Goal: Task Accomplishment & Management: Manage account settings

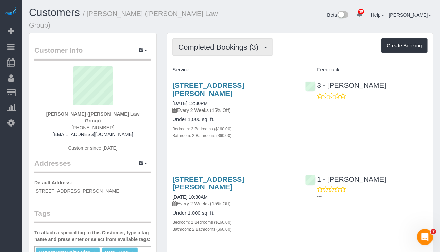
click at [246, 43] on span "Completed Bookings (3)" at bounding box center [220, 47] width 84 height 9
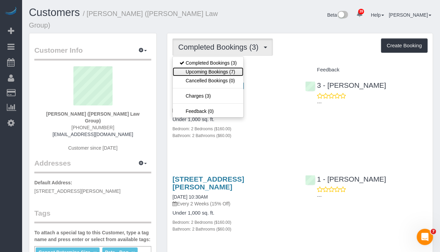
click at [225, 67] on link "Upcoming Bookings (7)" at bounding box center [208, 71] width 71 height 9
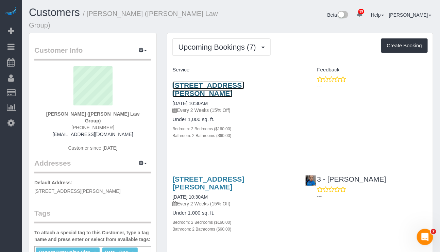
click at [233, 81] on link "436 Carroll Street, Apt. 604, Brooklyn, NY 11215" at bounding box center [209, 89] width 72 height 16
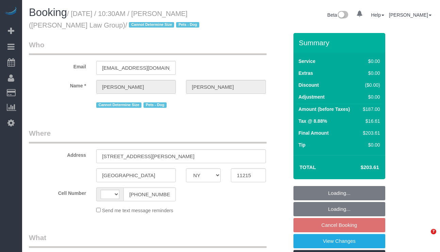
select select "NY"
select select "string:[GEOGRAPHIC_DATA]"
select select "object:491"
select select "string:stripe-pm_1S3igF4VGloSiKo7ii8H05kM"
select select "2"
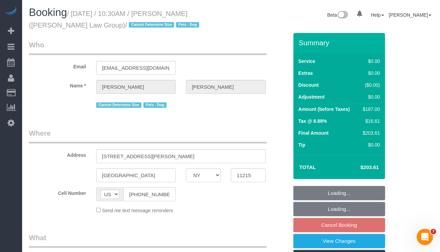
select select "2"
select select "number:89"
select select "number:90"
select select "number:13"
select select "number:7"
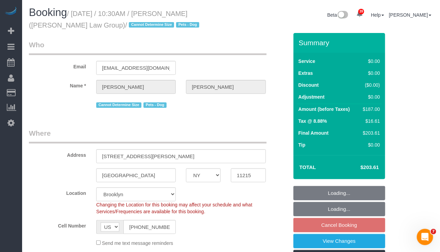
select select "object:1440"
select select "2"
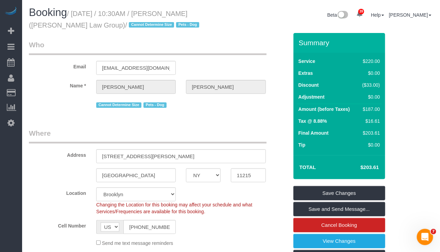
drag, startPoint x: 75, startPoint y: 14, endPoint x: 94, endPoint y: 24, distance: 21.6
click at [94, 24] on small "/ October 18, 2025 / 10:30AM / Miranda Lampke (Bonjean Law Group) / Cannot Dete…" at bounding box center [115, 19] width 173 height 19
copy small "October 18, 2025 / 10:30AM / Miranda Lampke (Bonjean Law Group)"
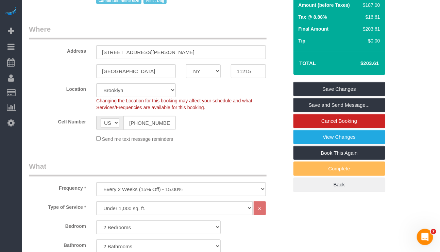
scroll to position [255, 0]
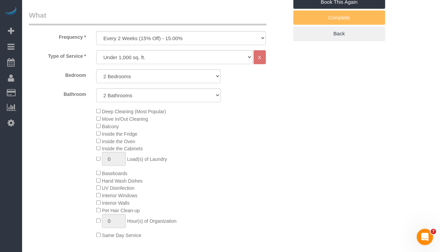
click at [227, 231] on div "Deep Cleaning (Most Popular) Move In/Out Cleaning Balcony Inside the Fridge Ins…" at bounding box center [192, 174] width 202 height 132
click at [97, 108] on div "Deep Cleaning (Most Popular) Move In/Out Cleaning Balcony Inside the Fridge Ins…" at bounding box center [192, 174] width 202 height 132
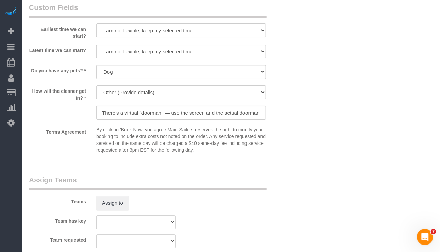
scroll to position [766, 0]
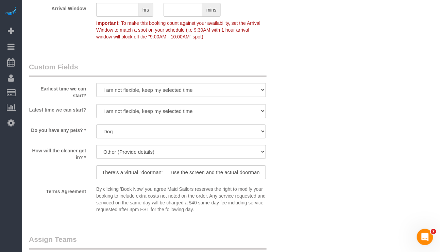
drag, startPoint x: 183, startPoint y: 232, endPoint x: 157, endPoint y: 233, distance: 26.6
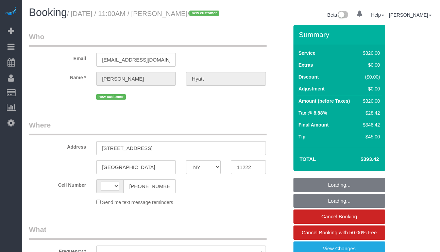
select select "NY"
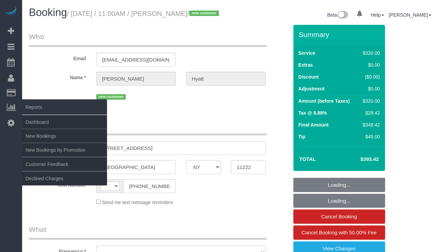
select select "object:491"
select select "number:57"
select select "number:72"
select select "number:15"
select select "number:5"
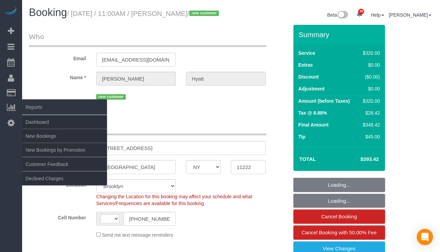
select select "object:1055"
select select "string:[GEOGRAPHIC_DATA]"
select select "string:stripe-pm_1SHxq24VGloSiKo7L6grGwdl"
select select "spot1"
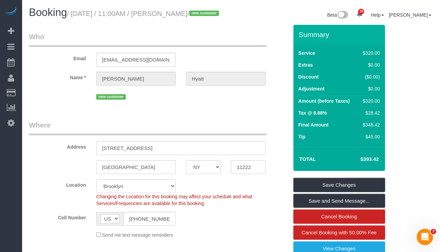
scroll to position [51, 0]
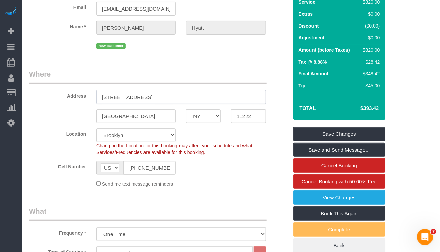
click at [147, 103] on input "888 Lorimer Street, 4" at bounding box center [180, 97] width 169 height 14
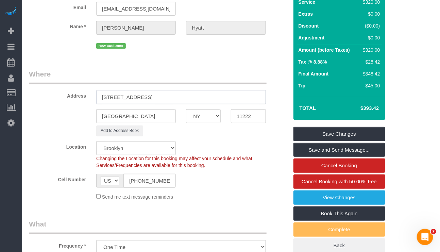
drag, startPoint x: 184, startPoint y: 105, endPoint x: 98, endPoint y: 114, distance: 86.3
click at [98, 114] on sui-booking-address "Address 888 Lorimer Street, Apt 4 Brooklyn AK AL AR AZ CA CO CT DC DE FL GA HI …" at bounding box center [159, 102] width 260 height 67
type input "888 Lorimer Street, Apt 4"
click at [242, 123] on input "11222" at bounding box center [248, 116] width 35 height 14
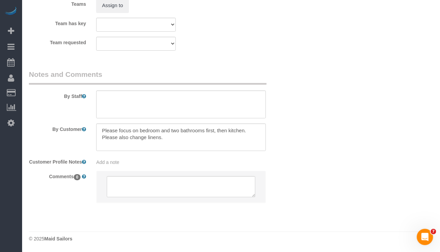
scroll to position [829, 0]
click at [132, 159] on div "Add a note" at bounding box center [180, 162] width 169 height 7
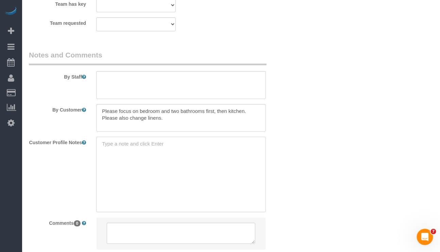
click at [132, 156] on textarea at bounding box center [180, 174] width 169 height 75
paste textarea "2beds/2baths 1300 SF https://streeteasy.com/building/888-lorimer-street-brookly…"
type textarea "2beds/2baths 1300 SF https://streeteasy.com/building/888-lorimer-street-brookly…"
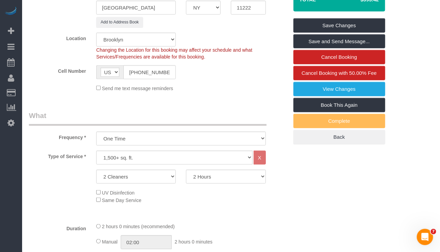
scroll to position [12, 0]
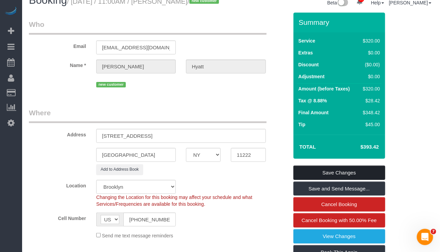
click at [329, 177] on link "Save Changes" at bounding box center [340, 173] width 92 height 14
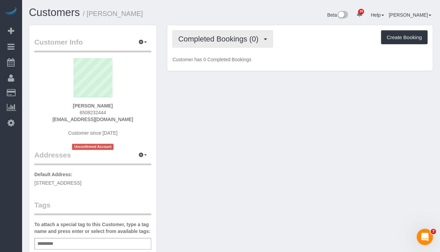
click at [243, 41] on span "Completed Bookings (0)" at bounding box center [220, 39] width 84 height 9
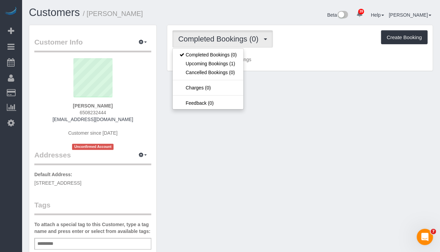
click at [319, 100] on div "Customer Info Edit Contact Info Send Message Email Preferences Special Sales Ta…" at bounding box center [231, 253] width 415 height 456
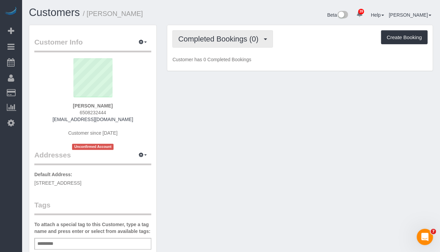
click at [236, 41] on span "Completed Bookings (0)" at bounding box center [220, 39] width 84 height 9
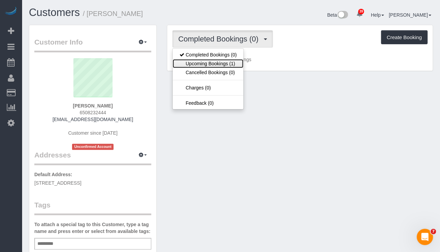
click at [211, 61] on link "Upcoming Bookings (1)" at bounding box center [208, 63] width 71 height 9
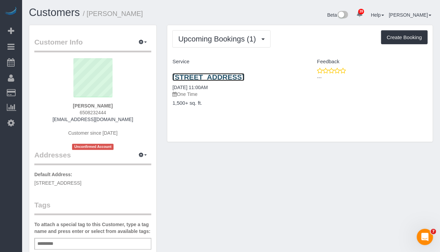
click at [208, 80] on link "888 Lorimer Street, Apt 4, Brooklyn, NY 11222" at bounding box center [209, 77] width 72 height 8
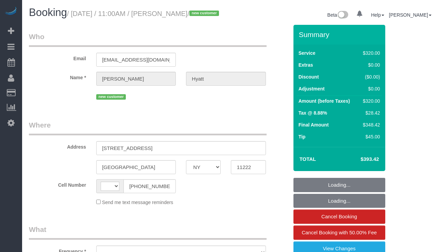
select select "NY"
select select "string:stripe-pm_1SHxq24VGloSiKo7L6grGwdl"
select select "number:57"
select select "number:72"
select select "number:15"
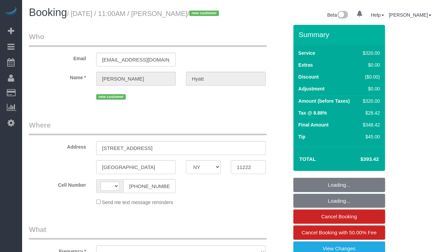
select select "number:5"
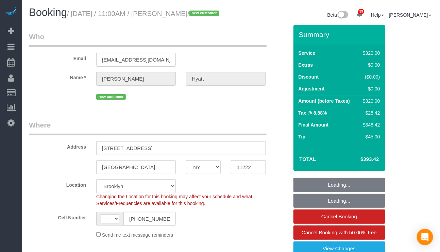
select select "string:US"
select select "object:965"
select select "spot1"
select select "object:1416"
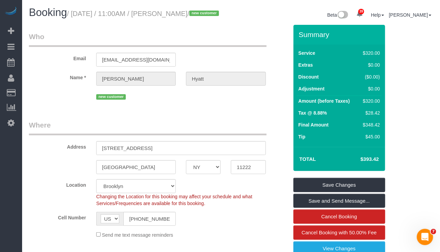
click at [231, 239] on div "Send me text message reminders" at bounding box center [181, 234] width 180 height 7
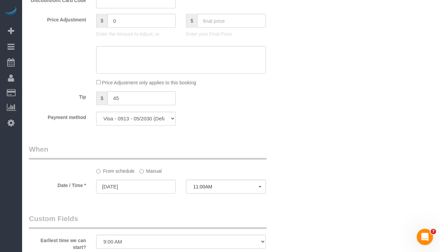
scroll to position [357, 0]
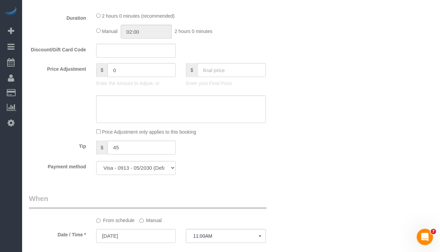
click at [282, 244] on div "Date / Time * 10/14/2025 11:00AM Tue October 14th 11:00AM Wed October 15th 8:00…" at bounding box center [159, 236] width 270 height 15
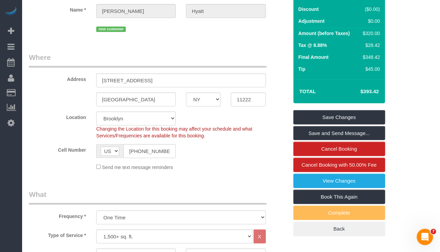
scroll to position [0, 0]
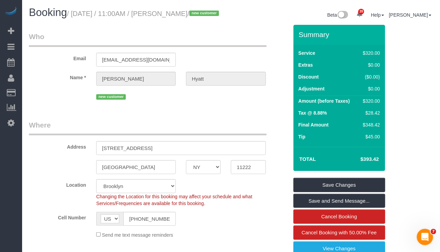
click at [231, 239] on div "Send me text message reminders" at bounding box center [181, 234] width 180 height 7
drag, startPoint x: 163, startPoint y: 11, endPoint x: 209, endPoint y: 14, distance: 45.4
click at [209, 14] on small "/ October 14, 2025 / 11:00AM / Zachary Hyatt / new customer" at bounding box center [144, 13] width 154 height 7
copy small "Zachary Hyatt"
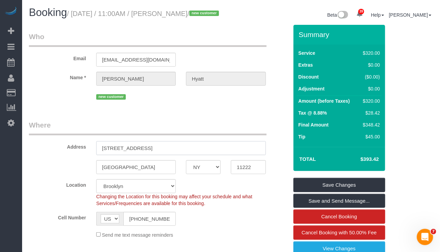
drag, startPoint x: 144, startPoint y: 157, endPoint x: 89, endPoint y: 157, distance: 55.1
click at [89, 155] on div "Address 888 Lorimer Street, Apt 4" at bounding box center [159, 137] width 270 height 35
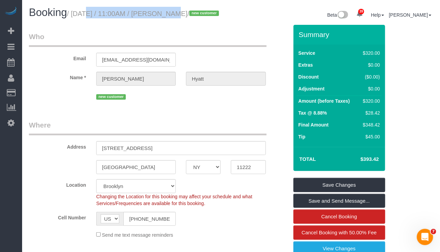
drag, startPoint x: 74, startPoint y: 12, endPoint x: 158, endPoint y: 10, distance: 84.4
click at [158, 10] on small "/ October 14, 2025 / 11:00AM / Zachary Hyatt / new customer" at bounding box center [144, 13] width 154 height 7
copy small "October 14, 2025 / 11:00AM"
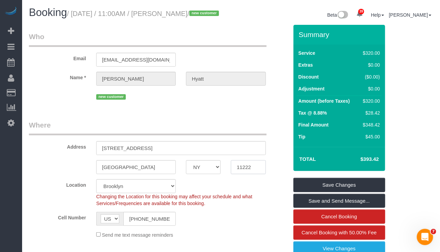
click at [243, 174] on input "11222" at bounding box center [248, 167] width 35 height 14
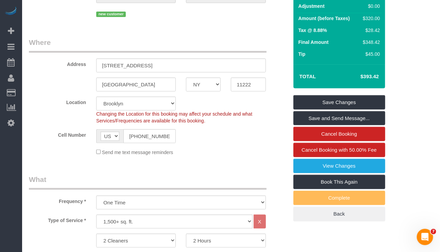
scroll to position [204, 0]
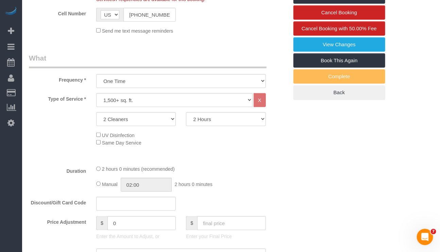
drag, startPoint x: 279, startPoint y: 237, endPoint x: 282, endPoint y: 224, distance: 14.0
click at [279, 237] on div "Price Adjustment $ 0 Enter the Amount to Adjust, or $ Enter your Final Price" at bounding box center [159, 229] width 270 height 27
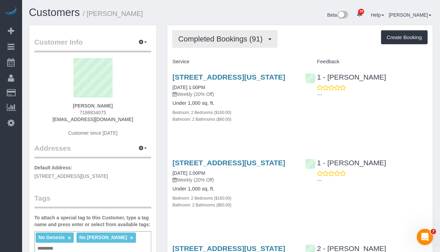
click at [216, 36] on span "Completed Bookings (91)" at bounding box center [222, 39] width 88 height 9
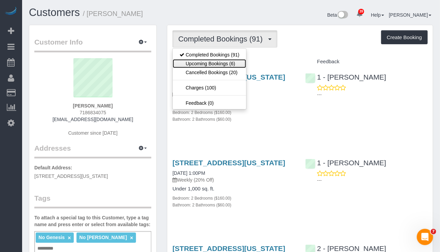
click at [221, 65] on link "Upcoming Bookings (6)" at bounding box center [210, 63] width 74 height 9
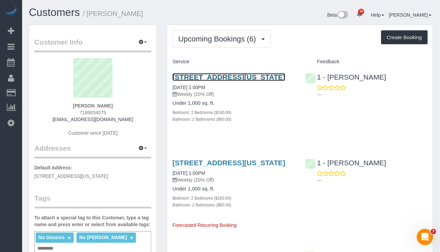
click at [229, 76] on link "[STREET_ADDRESS][US_STATE]" at bounding box center [229, 77] width 113 height 8
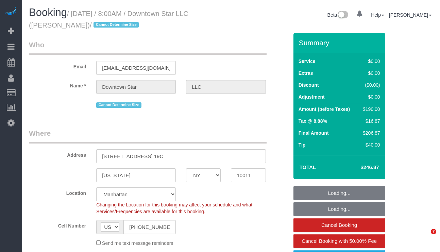
select select "NY"
select select "object:825"
select select "string:stripe-pm_1KvOjB4VGloSiKo7kyjD2Qnp"
select select "spot1"
select select "number:56"
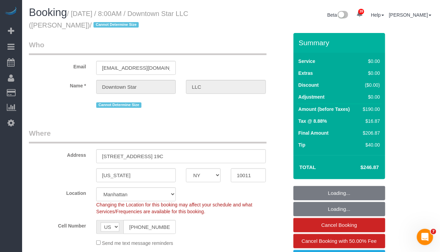
select select "number:77"
select select "number:15"
select select "number:6"
select select "2"
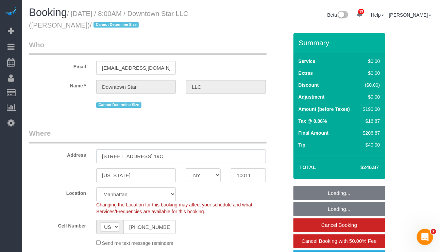
drag, startPoint x: 121, startPoint y: 160, endPoint x: 152, endPoint y: 160, distance: 30.6
click at [152, 160] on input "175 West 12th Street, Apt. 19C" at bounding box center [180, 156] width 169 height 14
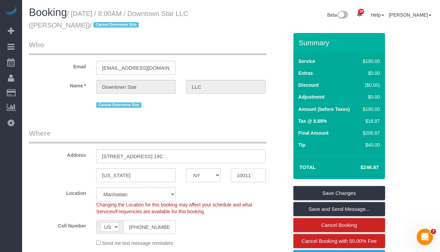
click at [249, 177] on input "10011" at bounding box center [248, 175] width 35 height 14
drag, startPoint x: 249, startPoint y: 177, endPoint x: 255, endPoint y: 177, distance: 6.1
click at [249, 177] on input "10011" at bounding box center [248, 175] width 35 height 14
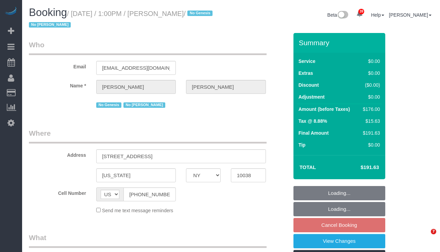
select select "NY"
select select "string:stripe-pm_1O5ggA4VGloSiKo7XsdfJGFe"
select select "object:819"
select select "number:89"
select select "number:90"
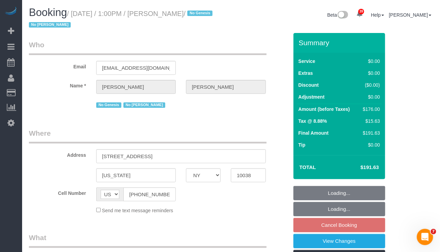
select select "number:15"
select select "number:6"
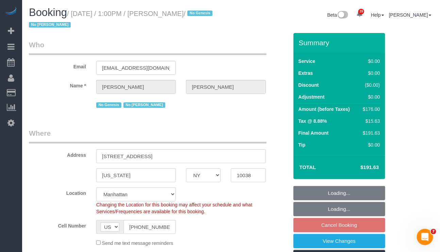
select select "spot6"
select select "2"
select select "object:1516"
select select "2"
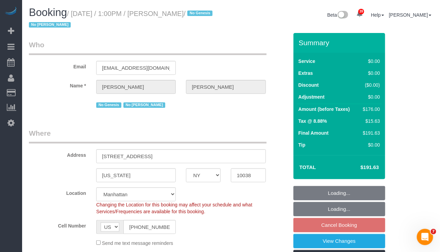
select select "2"
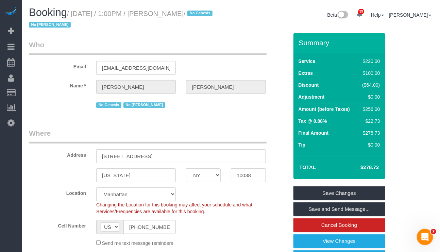
drag, startPoint x: 72, startPoint y: 14, endPoint x: 192, endPoint y: 18, distance: 120.5
click at [192, 18] on h1 "Booking / October 16, 2025 / 1:00PM / Zoe Chen / No Genesis No Latrese Taylor" at bounding box center [127, 18] width 197 height 23
copy small "October 16, 2025 / 1:00PM / Zoe Chen"
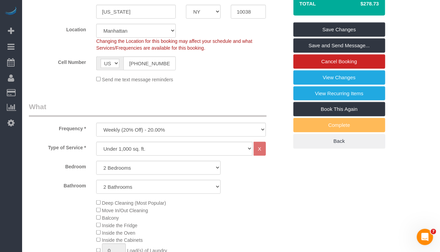
scroll to position [51, 0]
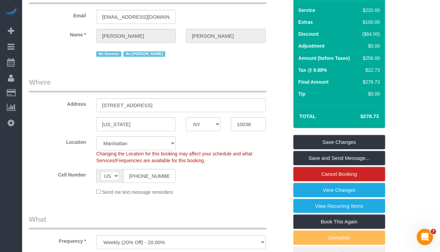
drag, startPoint x: 356, startPoint y: 116, endPoint x: 386, endPoint y: 112, distance: 30.1
click at [386, 112] on div "Summary Service $220.00 Extras $100.00 Discount ($64.00) Adjustment $0.00 Amoun…" at bounding box center [339, 128] width 101 height 293
copy table "Total"
click at [274, 241] on div "Frequency * One Time Weekly (20% Off) - 20.00% Every 2 Weeks (15% Off) - 15.00%…" at bounding box center [159, 231] width 270 height 35
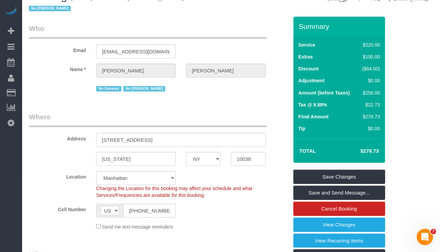
scroll to position [0, 0]
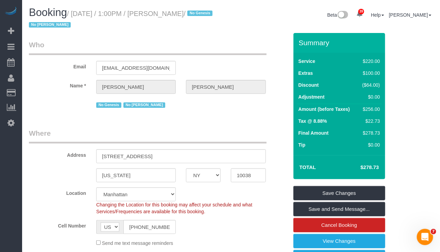
click at [57, 248] on fieldset "Where Address 29 Cliff Street, Apt.19B New York AK AL AR AZ CA CO CT DC DE FL G…" at bounding box center [159, 190] width 260 height 124
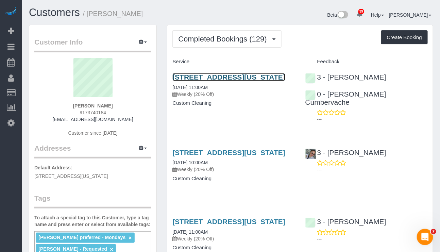
click at [220, 79] on link "336 Central Park West, Apt 5e, New York, NY 10025" at bounding box center [229, 77] width 113 height 8
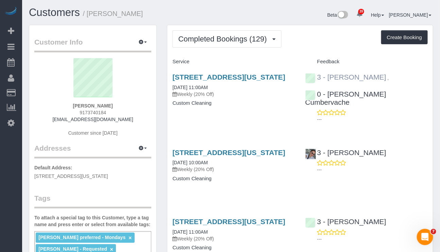
drag, startPoint x: 364, startPoint y: 77, endPoint x: 327, endPoint y: 79, distance: 37.8
click at [327, 79] on div "3 - Ana Araujo ," at bounding box center [349, 77] width 87 height 8
copy link "Ana Araujo"
drag, startPoint x: 121, startPoint y: 106, endPoint x: 70, endPoint y: 106, distance: 50.4
click at [70, 106] on div "Leonora Gogolak 9173740184 gogolakl@gmail.com Customer since 2023" at bounding box center [92, 100] width 117 height 85
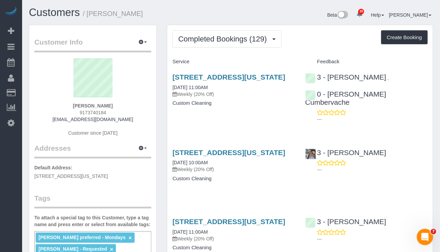
copy strong "[PERSON_NAME]"
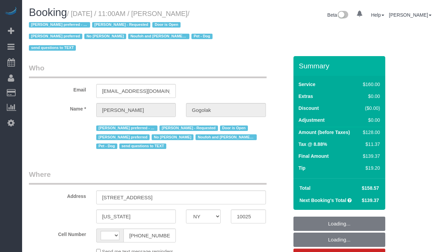
select select "NY"
select select "string:stripe-pm_1RfNyY4VGloSiKo7jWnzrFGY"
select select "number:58"
select select "number:76"
select select "number:13"
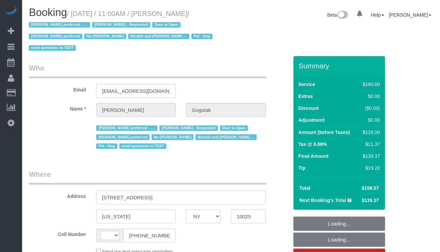
select select "number:5"
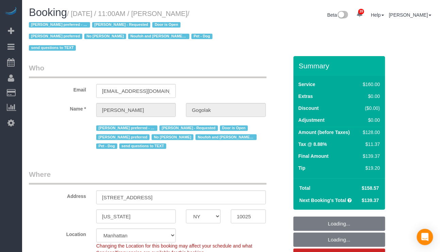
select select "string:[GEOGRAPHIC_DATA]"
select select "object:1137"
select select "spot1"
select select "object:1591"
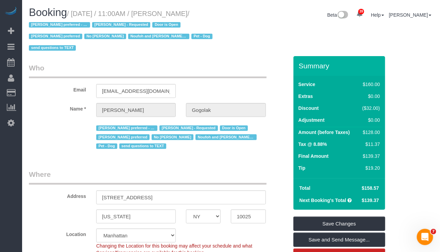
drag, startPoint x: 74, startPoint y: 11, endPoint x: 217, endPoint y: 13, distance: 143.0
click at [215, 13] on small "/ [DATE] / 11:00AM / [PERSON_NAME] / [PERSON_NAME] preferred - Mondays [PERSON_…" at bounding box center [122, 31] width 186 height 42
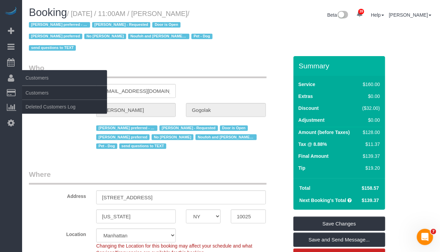
copy small "[DATE] / 11:00AM / [PERSON_NAME]"
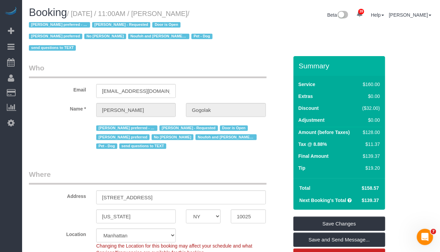
drag, startPoint x: 165, startPoint y: 13, endPoint x: 217, endPoint y: 13, distance: 52.8
click at [215, 13] on small "/ [DATE] / 11:00AM / [PERSON_NAME] / [PERSON_NAME] preferred - Mondays [PERSON_…" at bounding box center [122, 31] width 186 height 42
copy small "[PERSON_NAME]"
click at [193, 172] on legend "Where" at bounding box center [148, 176] width 238 height 15
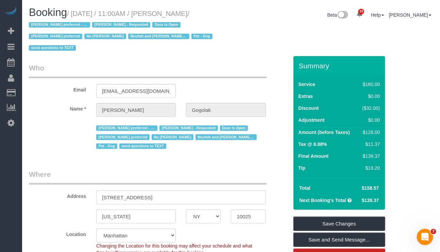
click at [123, 54] on div "Booking / October 13, 2025 / 11:00AM / Leonora Gogolak / Ana Araujo preferred -…" at bounding box center [128, 31] width 208 height 49
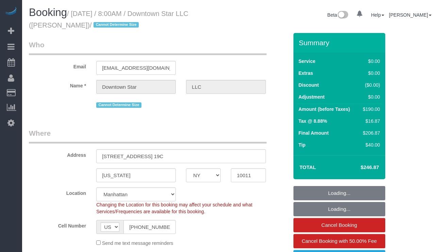
select select "NY"
select select "string:stripe-pm_1KvOjB4VGloSiKo7kyjD2Qnp"
select select "number:56"
select select "number:77"
select select "number:15"
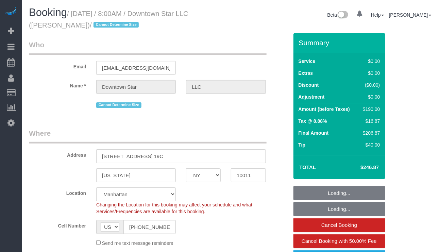
select select "number:6"
select select "object:966"
select select "spot1"
select select "object:1516"
select select "2"
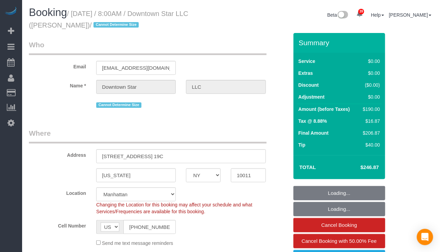
select select "2"
drag, startPoint x: 72, startPoint y: 16, endPoint x: 74, endPoint y: 22, distance: 7.1
click at [74, 22] on small "/ October 14, 2025 / 8:00AM / Downtown Star LLC (Alise Durand) / Cannot Determi…" at bounding box center [109, 19] width 160 height 19
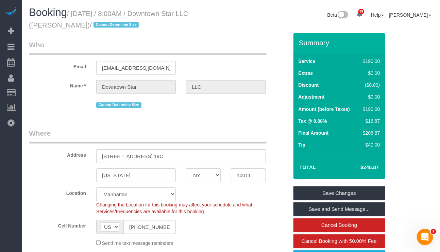
click at [220, 113] on fieldset "Who Email alisedurand@gmail.com Name * Downtown Star LLC Cannot Determine Size" at bounding box center [159, 77] width 260 height 75
drag, startPoint x: 70, startPoint y: 27, endPoint x: 31, endPoint y: 25, distance: 38.9
click at [31, 25] on small "/ October 14, 2025 / 8:00AM / Downtown Star LLC (Alise Durand) / Cannot Determi…" at bounding box center [109, 19] width 160 height 19
copy small "Alise Durand"
click at [153, 229] on input "(504) 458-4966" at bounding box center [150, 227] width 52 height 14
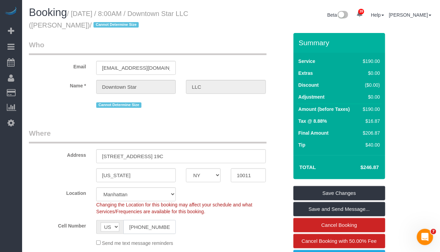
click at [153, 229] on input "(504) 458-4966" at bounding box center [150, 227] width 52 height 14
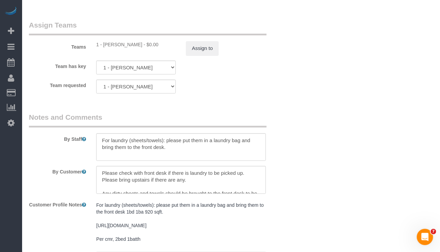
scroll to position [970, 0]
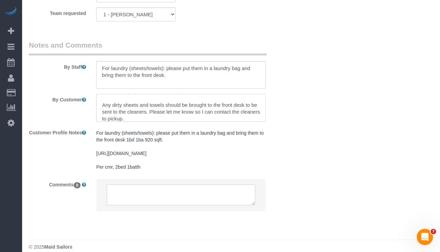
click at [260, 122] on textarea at bounding box center [180, 108] width 169 height 28
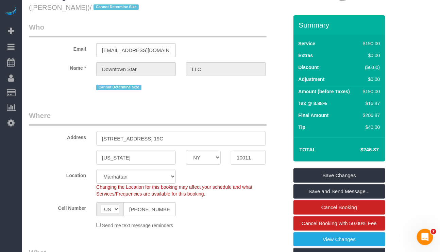
scroll to position [0, 0]
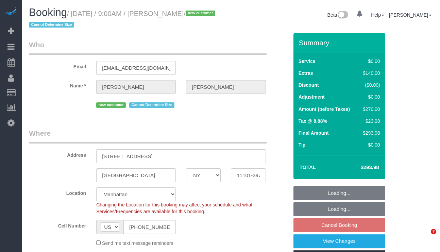
select select "NY"
select select "number:56"
select select "number:79"
select select "number:15"
select select "number:5"
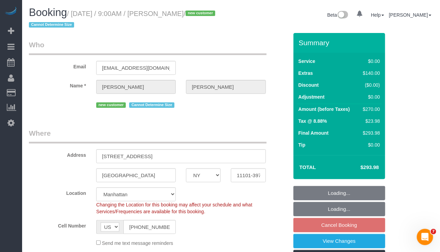
select select "object:960"
select select "spot2"
select select "object:1072"
select select "string:stripe-pm_1SHub74VGloSiKo7H0vpVSHz"
select select "2"
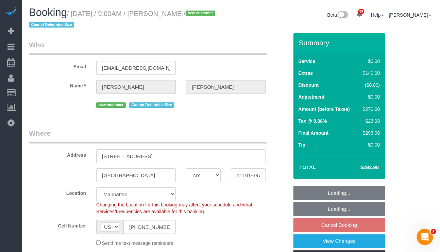
select select "2"
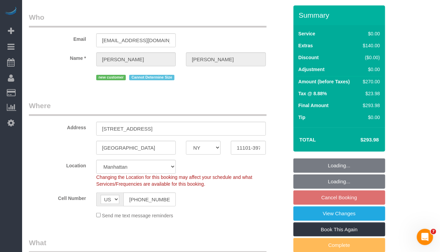
select select "2"
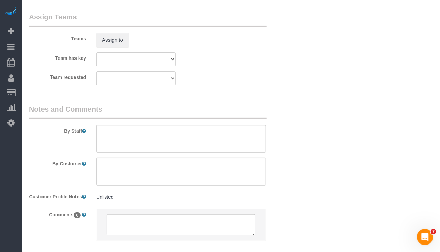
scroll to position [957, 0]
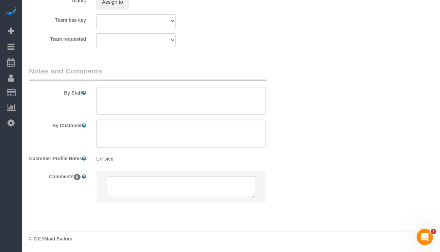
click at [138, 90] on textarea at bounding box center [180, 101] width 169 height 28
paste textarea "2 bed 2 bath apartment that's around 1000 square feet"
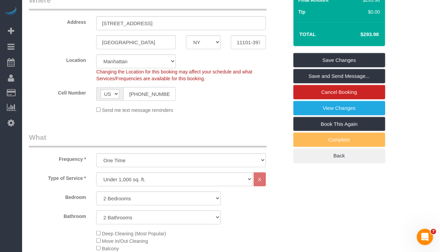
scroll to position [140, 0]
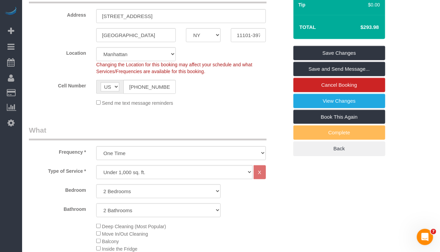
type textarea "2 bed 2 bath apartment that's around 1000 square feet"
click at [184, 171] on select "Under 1,000 sq. ft. 1,001 - 1,500 sq. ft. 1,500+ sq. ft. Custom Cleaning Office…" at bounding box center [174, 172] width 156 height 14
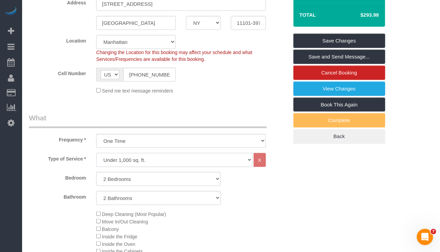
scroll to position [153, 0]
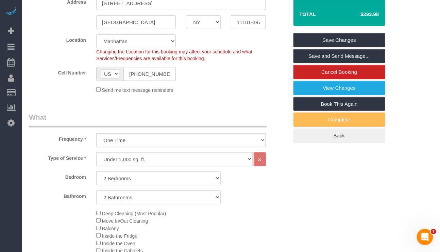
click at [199, 165] on select "Under 1,000 sq. ft. 1,001 - 1,500 sq. ft. 1,500+ sq. ft. Custom Cleaning Office…" at bounding box center [174, 159] width 156 height 14
select select "308"
click at [96, 153] on select "Under 1,000 sq. ft. 1,001 - 1,500 sq. ft. 1,500+ sq. ft. Custom Cleaning Office…" at bounding box center [174, 159] width 156 height 14
select select "1"
select select "120"
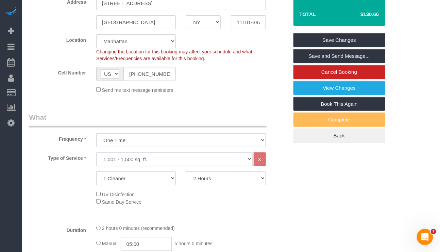
scroll to position [255, 0]
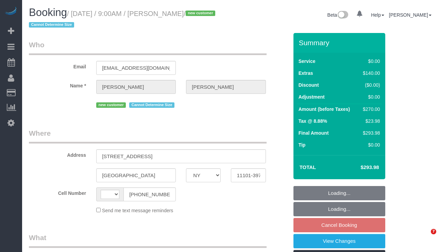
select select "NY"
select select "object:566"
select select "string:US"
select select "string:stripe-pm_1SHub74VGloSiKo7H0vpVSHz"
select select "number:56"
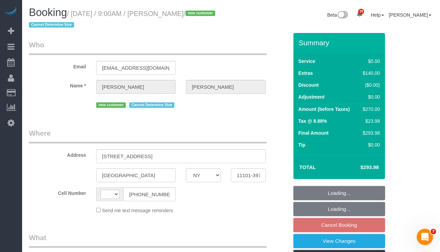
select select "number:79"
select select "number:15"
select select "number:5"
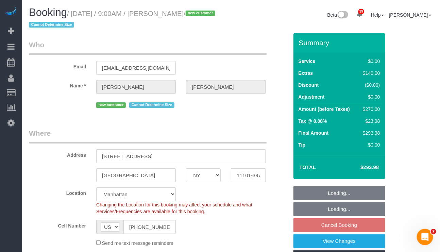
select select "object:1508"
select select "2"
select select "spot2"
select select "2"
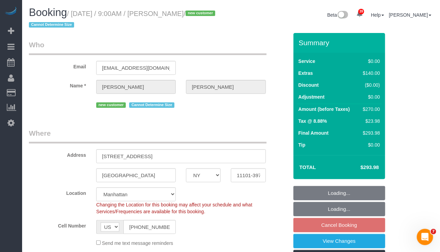
select select "2"
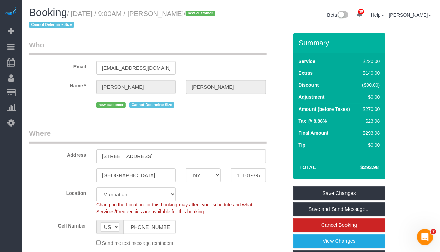
click at [231, 234] on div "Cell Number AF AL DZ AD AO AI AQ AG AR AM AW AU AT AZ BS BH BD BB BY BE BZ BJ B…" at bounding box center [159, 227] width 270 height 14
drag, startPoint x: 251, startPoint y: 231, endPoint x: 264, endPoint y: 213, distance: 21.8
click at [251, 231] on div "Cell Number AF AL DZ AD AO AI AQ AG AR AM AW AU AT AZ BS BH BD BB BY BE BZ BJ B…" at bounding box center [159, 227] width 270 height 14
click at [31, 244] on div "Send me text message reminders" at bounding box center [159, 242] width 270 height 7
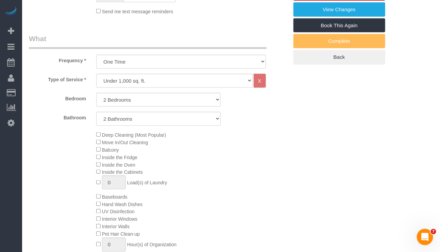
scroll to position [255, 0]
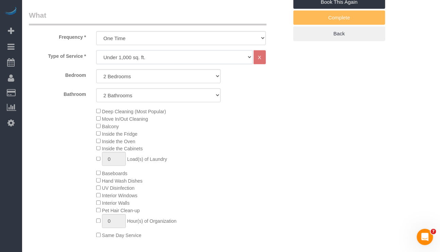
click at [217, 63] on select "Under 1,000 sq. ft. 1,001 - 1,500 sq. ft. 1,500+ sq. ft. Custom Cleaning Office…" at bounding box center [174, 57] width 156 height 14
select select "308"
click at [96, 51] on select "Under 1,000 sq. ft. 1,001 - 1,500 sq. ft. 1,500+ sq. ft. Custom Cleaning Office…" at bounding box center [174, 57] width 156 height 14
select select "1"
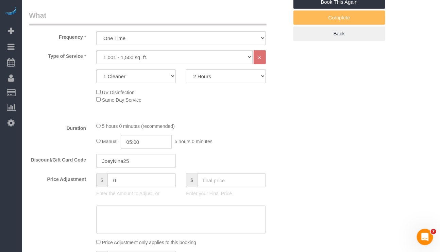
click at [285, 98] on div "UV Disinfection Same Day Service" at bounding box center [192, 95] width 202 height 15
click at [242, 78] on select "2 Hours 2.5 Hours 3 Hours 3.5 Hours 4 Hours 4.5 Hours 5 Hours 5.5 Hours 6 Hours…" at bounding box center [226, 76] width 80 height 14
select select "300"
click at [186, 70] on select "2 Hours 2.5 Hours 3 Hours 3.5 Hours 4 Hours 4.5 Hours 5 Hours 5.5 Hours 6 Hours…" at bounding box center [226, 76] width 80 height 14
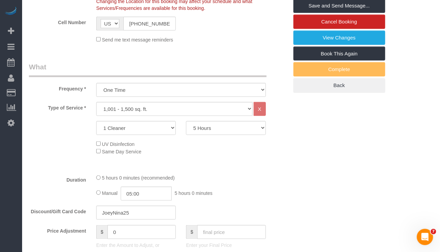
scroll to position [204, 0]
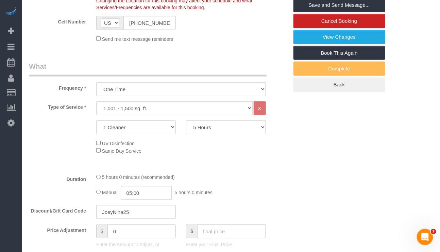
click at [171, 130] on select "1 Cleaner 2 Cleaners 3 Cleaners 4 Cleaners 5 Cleaners" at bounding box center [136, 127] width 80 height 14
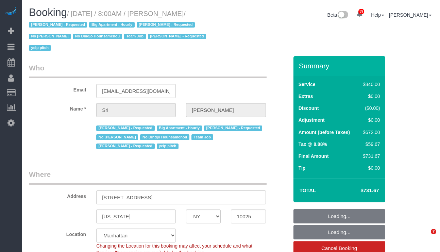
select select "NY"
select select "number:89"
select select "number:90"
select select "number:15"
select select "number:5"
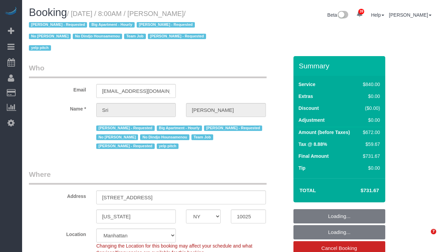
select select "object:1006"
select select "3"
select select "210"
select select "spot1"
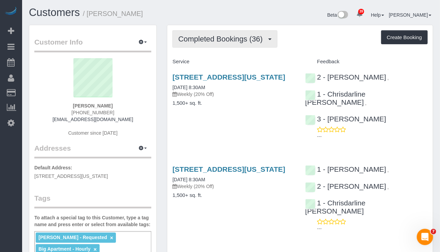
click at [224, 44] on button "Completed Bookings (36)" at bounding box center [225, 38] width 105 height 17
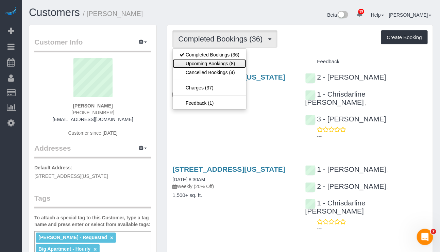
click at [229, 64] on link "Upcoming Bookings (8)" at bounding box center [210, 63] width 74 height 9
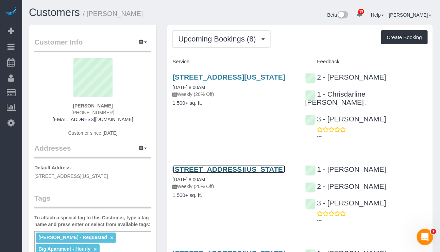
click at [228, 165] on link "[STREET_ADDRESS][US_STATE]" at bounding box center [229, 169] width 113 height 8
click at [145, 40] on button "button" at bounding box center [142, 42] width 17 height 11
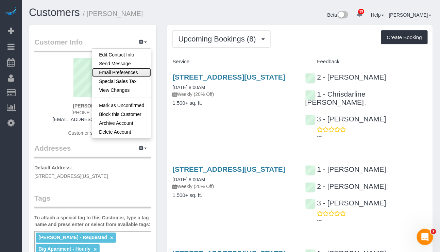
click at [118, 72] on link "Email Preferences" at bounding box center [121, 72] width 59 height 9
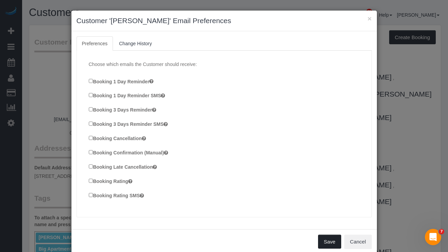
click at [323, 244] on button "Save" at bounding box center [329, 242] width 23 height 14
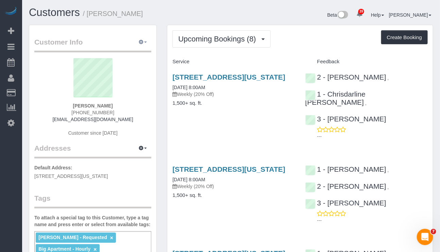
click at [144, 46] on button "button" at bounding box center [142, 42] width 17 height 11
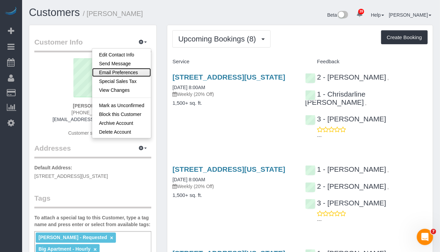
click at [127, 70] on link "Email Preferences" at bounding box center [121, 72] width 59 height 9
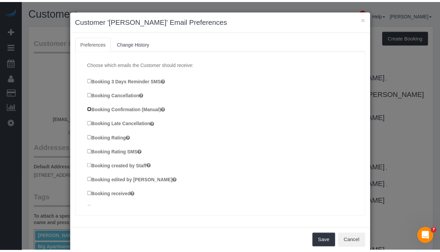
scroll to position [102, 0]
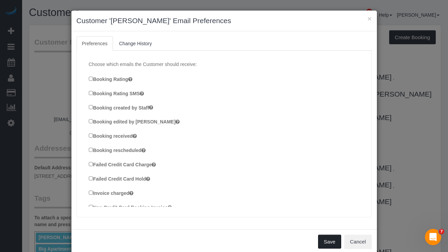
click at [322, 241] on button "Save" at bounding box center [329, 242] width 23 height 14
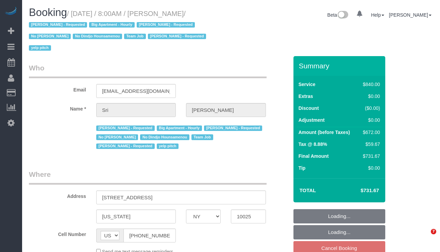
select select "NY"
select select "string:stripe-pm_1I87dt4VGloSiKo7CuPcnWZf"
select select "number:89"
select select "number:90"
select select "number:15"
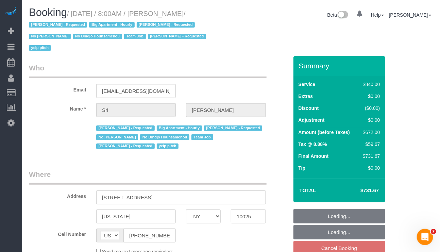
select select "number:5"
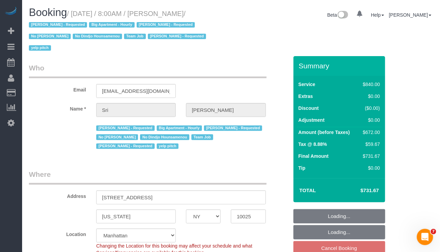
select select "object:1002"
select select "3"
select select "210"
select select "object:1097"
select select "spot1"
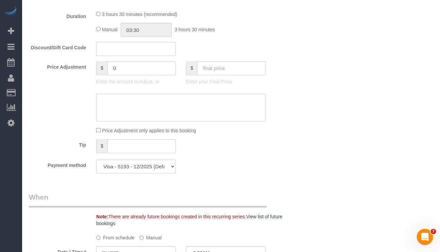
scroll to position [459, 0]
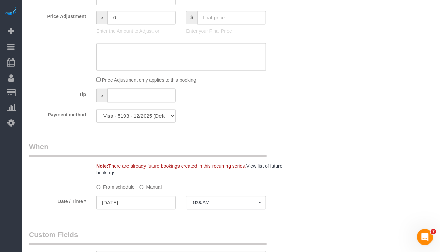
click at [148, 182] on label "Manual" at bounding box center [151, 185] width 22 height 9
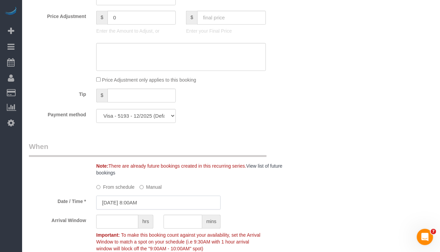
click at [137, 198] on input "10/21/2025 8:00AM" at bounding box center [158, 203] width 125 height 14
click at [226, 111] on div "Payment method Visa - 5193 - 12/2025 (Default) Add Credit Card ─────────────── …" at bounding box center [159, 116] width 270 height 14
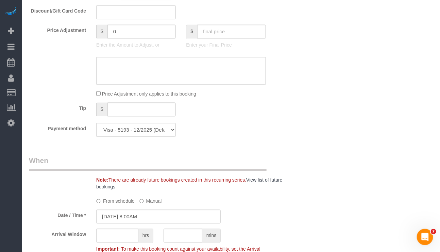
scroll to position [510, 0]
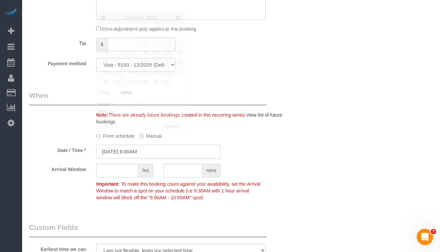
click at [150, 147] on input "10/21/2025 8:00AM" at bounding box center [158, 152] width 125 height 14
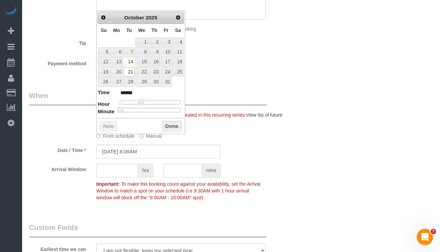
drag, startPoint x: 120, startPoint y: 115, endPoint x: 149, endPoint y: 116, distance: 28.6
click at [149, 116] on div "Prev Next October 2025 Su Mo Tu We Th Fr Sa 1 2 3 4 5 6 7 8 9 10 11 12 13 14 15…" at bounding box center [140, 72] width 89 height 124
type input "10/21/2025 8:05AM"
type input "******"
type input "10/21/2025 8:10AM"
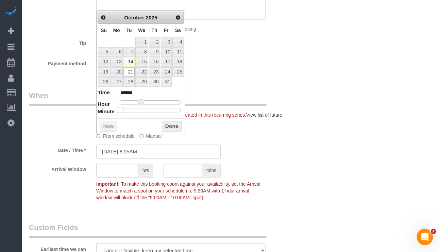
type input "******"
type input "10/21/2025 8:15AM"
type input "******"
type input "10/21/2025 8:20AM"
type input "******"
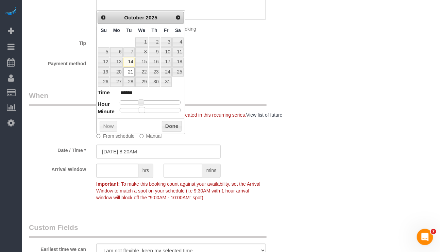
type input "10/21/2025 8:25AM"
type input "******"
type input "10/21/2025 8:30AM"
type input "******"
drag, startPoint x: 119, startPoint y: 111, endPoint x: 151, endPoint y: 110, distance: 32.3
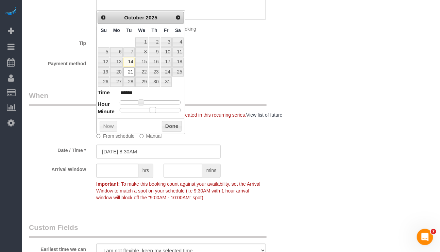
click at [151, 110] on span at bounding box center [153, 110] width 6 height 6
click at [166, 125] on button "Done" at bounding box center [172, 126] width 20 height 11
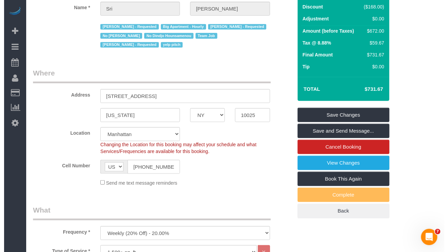
scroll to position [0, 0]
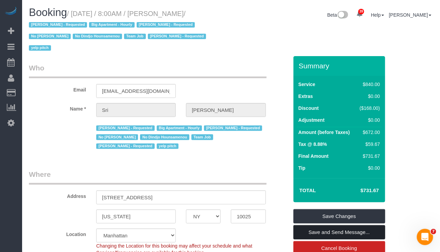
click at [322, 225] on link "Save and Send Message..." at bounding box center [340, 232] width 92 height 14
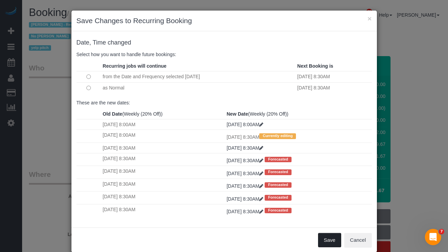
click at [322, 247] on button "Save" at bounding box center [329, 240] width 23 height 14
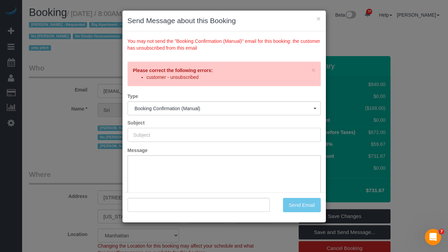
click at [210, 139] on input "text" at bounding box center [224, 135] width 193 height 14
click at [287, 204] on div "Send Email" at bounding box center [300, 205] width 51 height 14
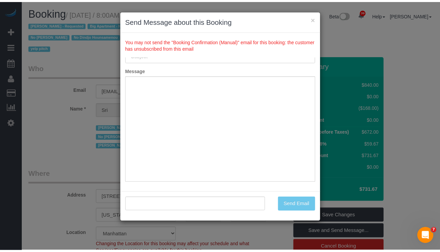
scroll to position [82, 0]
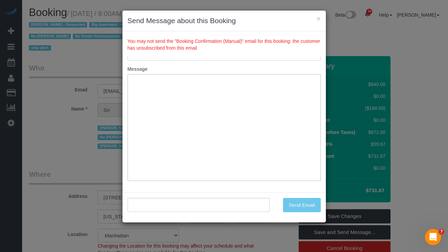
drag, startPoint x: 319, startPoint y: 128, endPoint x: 133, endPoint y: 75, distance: 193.7
click at [318, 17] on button "×" at bounding box center [319, 18] width 4 height 7
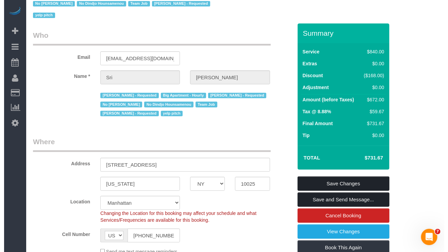
scroll to position [51, 0]
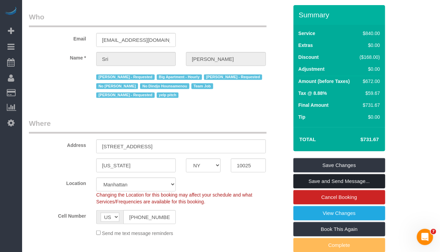
click at [319, 174] on link "Save and Send Message..." at bounding box center [340, 181] width 92 height 14
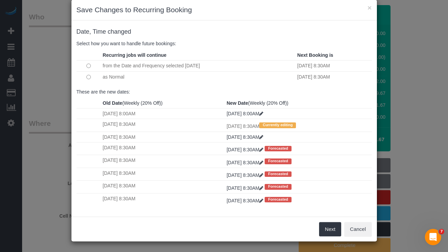
scroll to position [17, 0]
click at [322, 230] on button "Next" at bounding box center [330, 229] width 22 height 14
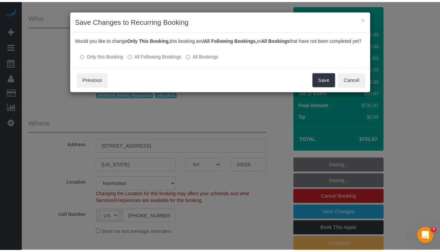
scroll to position [0, 0]
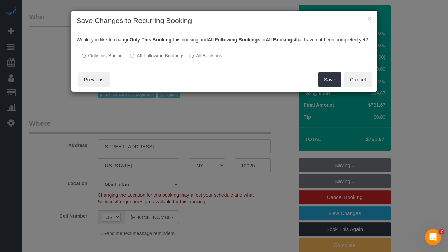
click at [170, 66] on div "Date, Time changed Select how you want to handle future bookings: Recurring job…" at bounding box center [224, 49] width 306 height 36
click at [149, 59] on label "All Following Bookings" at bounding box center [157, 55] width 54 height 7
click at [324, 87] on button "Save" at bounding box center [329, 79] width 23 height 14
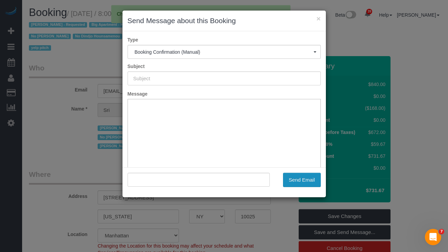
type input "Cleaning Confirmed for 10/21/2025 at 8:30am"
type input ""Sri Narasimhan" <snara428@gmail.com>"
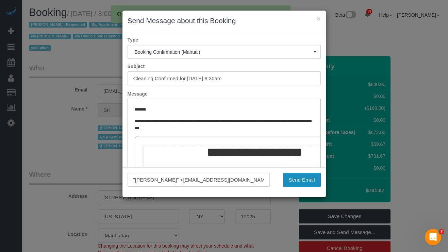
click at [297, 181] on button "Send Email" at bounding box center [302, 180] width 38 height 14
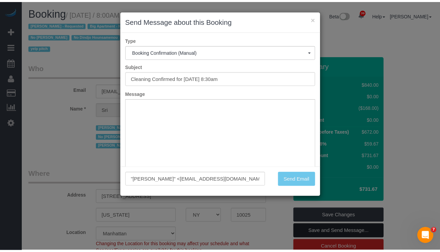
scroll to position [1, 0]
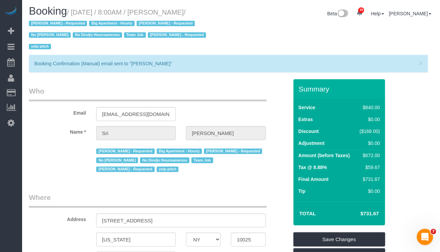
click at [250, 86] on legend "Who" at bounding box center [148, 93] width 238 height 15
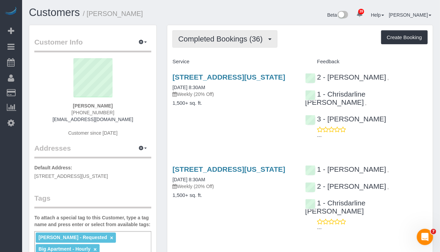
click at [248, 40] on span "Completed Bookings (36)" at bounding box center [222, 39] width 88 height 9
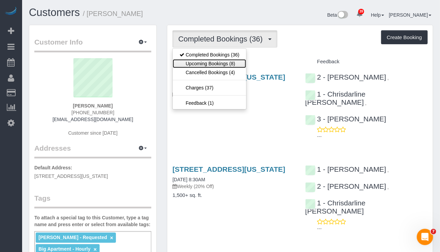
click at [232, 62] on link "Upcoming Bookings (8)" at bounding box center [210, 63] width 74 height 9
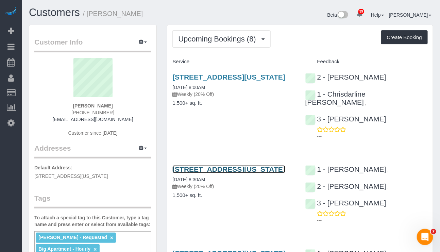
click at [207, 165] on link "113 West 95th Street, New York, NY 10025" at bounding box center [229, 169] width 113 height 8
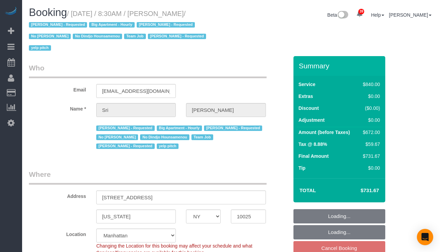
select select "NY"
select select "string:stripe-pm_1I87dt4VGloSiKo7CuPcnWZf"
select select "number:89"
select select "number:90"
select select "number:15"
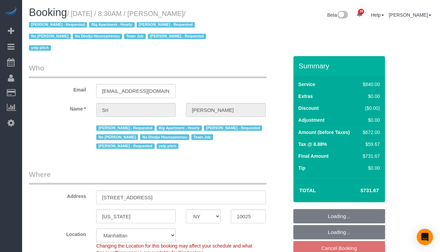
select select "number:5"
select select "object:1006"
select select "3"
select select "210"
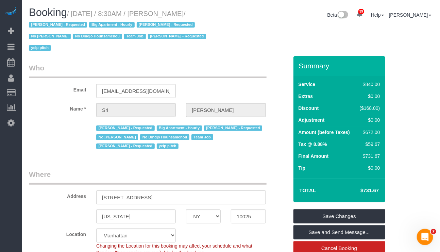
drag, startPoint x: 74, startPoint y: 12, endPoint x: 211, endPoint y: 12, distance: 137.2
click at [208, 12] on small "/ October 21, 2025 / 8:30AM / Sri Narasimhan / Alketa Tomaj - Requested Big Apa…" at bounding box center [118, 31] width 179 height 42
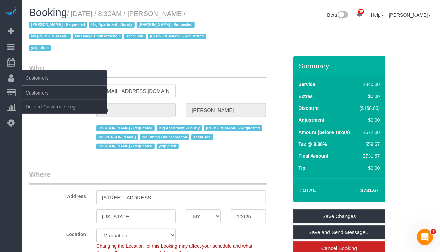
copy small "October 21, 2025 / 8:30AM / Sri Narasimhan"
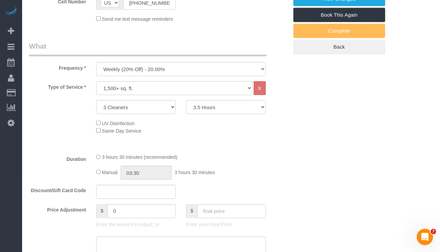
scroll to position [255, 0]
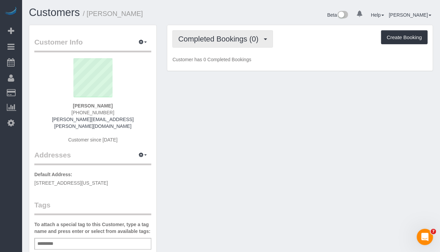
click at [213, 33] on button "Completed Bookings (0)" at bounding box center [223, 38] width 101 height 17
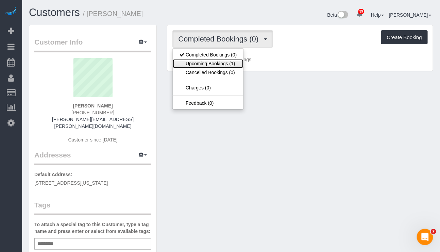
click at [217, 60] on link "Upcoming Bookings (1)" at bounding box center [208, 63] width 71 height 9
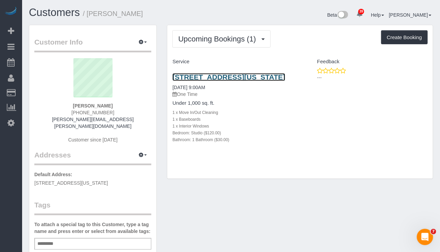
click at [218, 80] on link "520 2nd Avenue, 5apt 15f, New York, NY 10016" at bounding box center [229, 77] width 113 height 8
click at [222, 78] on link "520 2nd Avenue, 5apt 15f, New York, NY 10016" at bounding box center [229, 77] width 113 height 8
click at [249, 240] on div "Customer Info Edit Contact Info Send Message Email Preferences Special Sales Ta…" at bounding box center [231, 253] width 415 height 456
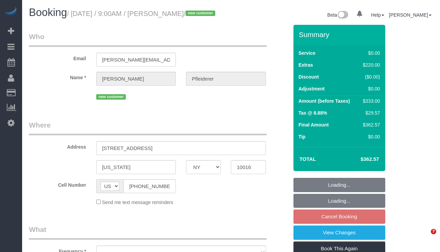
select select "NY"
select select "number:57"
select select "number:74"
select select "number:15"
select select "number:5"
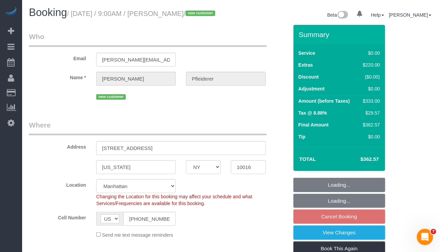
select select "object:1059"
select select "string:stripe-pm_1SHp6B4VGloSiKo7weh0s82k"
select select "spot2"
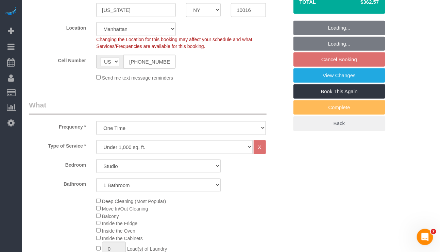
select select "object:1540"
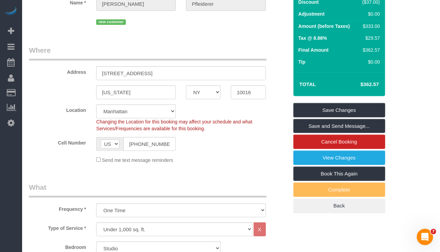
scroll to position [51, 0]
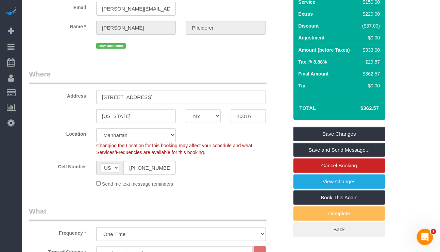
click at [143, 104] on input "520 2nd Avenue, 5Apt 15F" at bounding box center [180, 97] width 169 height 14
drag, startPoint x: 141, startPoint y: 106, endPoint x: 156, endPoint y: 106, distance: 15.0
click at [142, 104] on input "520 2nd Avenue, 5Apt 15F" at bounding box center [180, 97] width 169 height 14
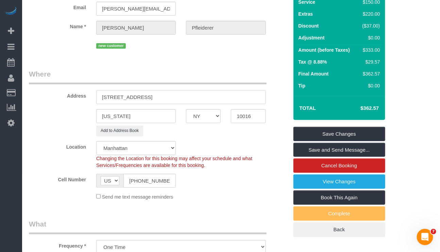
click at [153, 104] on input "520 2nd Avenue, Kips Bay Court 5Apt 15F" at bounding box center [180, 97] width 169 height 14
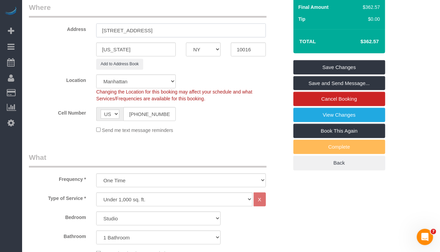
scroll to position [0, 0]
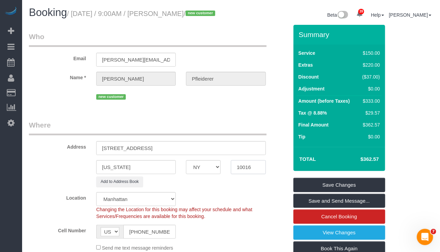
drag, startPoint x: 239, startPoint y: 178, endPoint x: 244, endPoint y: 174, distance: 6.6
click at [240, 174] on input "10016" at bounding box center [248, 167] width 35 height 14
click at [244, 174] on input "10016" at bounding box center [248, 167] width 35 height 14
click at [182, 155] on input "520 2nd Avenue, Kips Bay Court 5Apt 15F" at bounding box center [180, 148] width 169 height 14
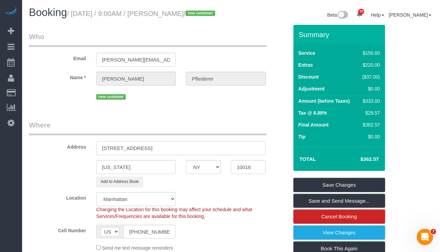
drag, startPoint x: 141, startPoint y: 155, endPoint x: 177, endPoint y: 157, distance: 35.5
click at [177, 155] on input "520 2nd Avenue, Kips Bay Court Apt 15F" at bounding box center [180, 148] width 169 height 14
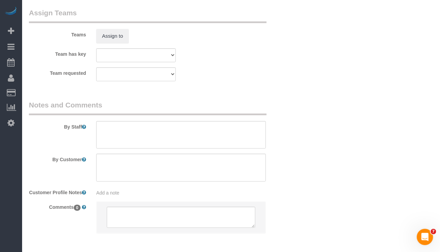
scroll to position [970, 0]
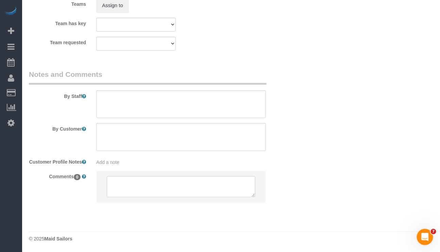
type input "520 2nd Avenue, Apt 15F"
click at [121, 159] on div "Add a note" at bounding box center [180, 162] width 169 height 7
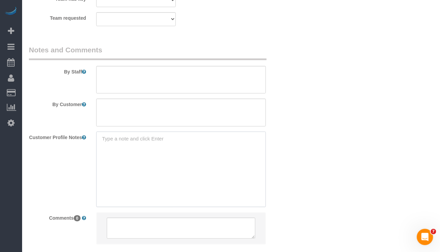
click at [138, 163] on textarea at bounding box center [180, 169] width 169 height 75
paste textarea "1bed/ 1bath 692 SF https://www.zillow.com/homedetails/520-2nd-Ave-APT-15F-New-Y…"
type textarea "1bed/ 1bath 692 SF https://www.zillow.com/homedetails/520-2nd-Ave-APT-15F-New-Y…"
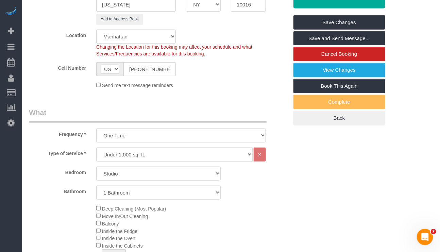
scroll to position [0, 0]
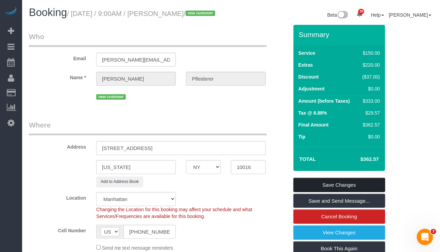
click at [335, 192] on link "Save Changes" at bounding box center [340, 185] width 92 height 14
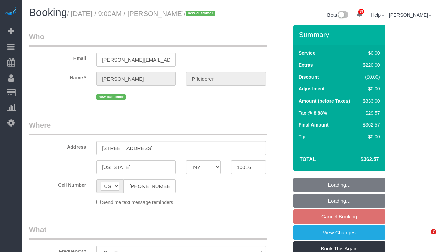
select select "NY"
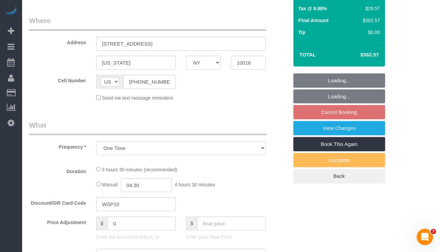
scroll to position [255, 0]
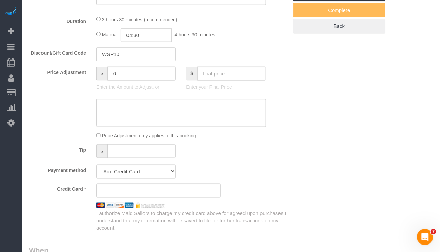
select select "string:stripe-pm_1SHp6B4VGloSiKo7weh0s82k"
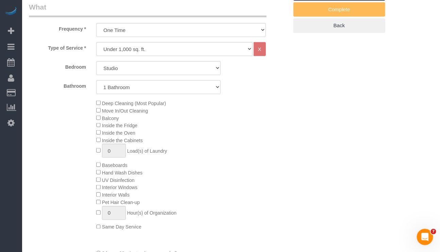
select select "object:918"
select select "spot2"
select select "number:57"
select select "number:74"
select select "number:15"
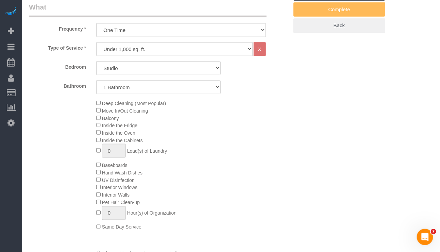
select select "number:5"
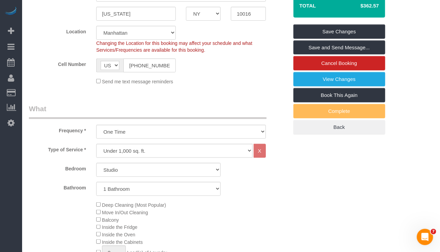
scroll to position [0, 0]
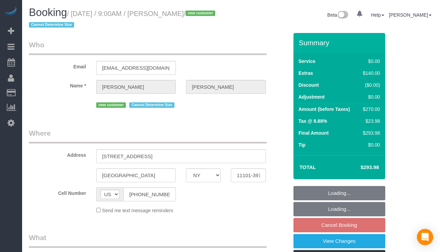
select select "NY"
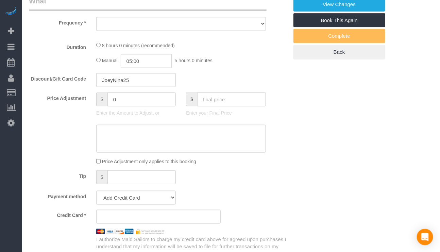
select select "object:695"
select select "number:56"
select select "number:79"
select select "number:15"
select select "number:5"
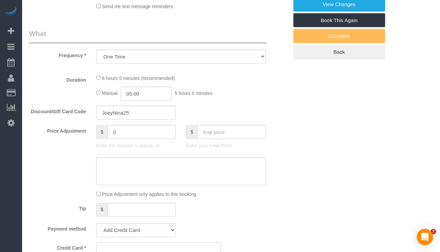
scroll to position [237, 0]
select select "object:964"
select select "string:stripe-pm_1SHub74VGloSiKo7H0vpVSHz"
select select "2"
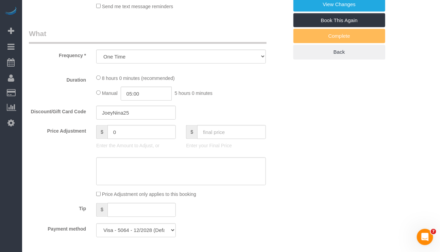
select select "2"
select select "spot2"
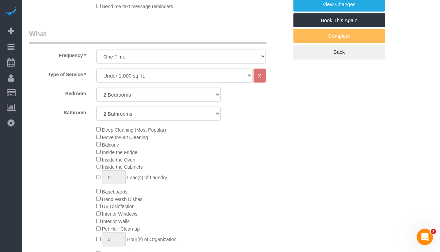
select select "2"
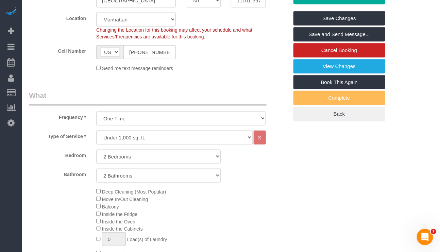
scroll to position [33, 0]
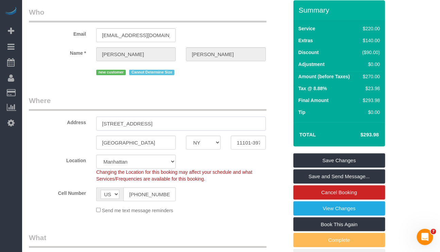
drag, startPoint x: 171, startPoint y: 127, endPoint x: 52, endPoint y: 124, distance: 118.8
click at [52, 124] on div "Address 41-42 24th Street, Apt. 515" at bounding box center [159, 113] width 270 height 35
drag, startPoint x: 250, startPoint y: 142, endPoint x: 236, endPoint y: 140, distance: 14.7
click at [236, 140] on input "11101-3976" at bounding box center [248, 143] width 35 height 14
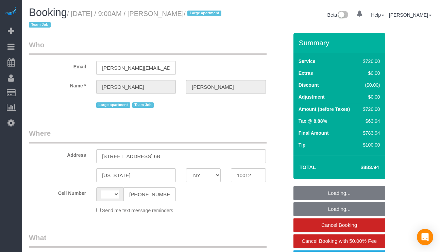
select select "NY"
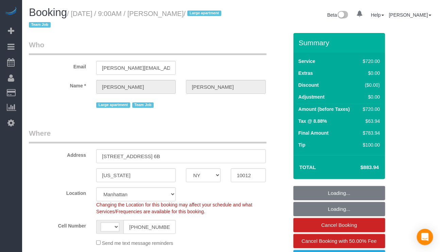
select select "object:833"
select select "string:[GEOGRAPHIC_DATA]"
select select "string:stripe-pm_1S6Gzo4VGloSiKo7bUrrxfkt"
select select "270"
select select "number:56"
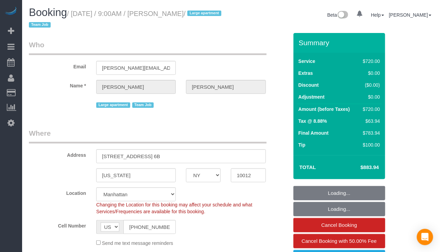
select select "number:70"
select select "number:15"
select select "number:6"
select select "spot1"
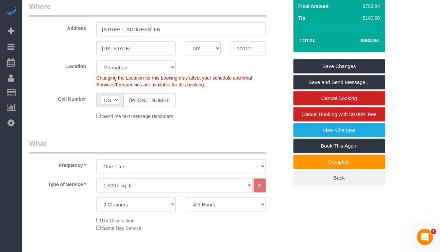
scroll to position [204, 0]
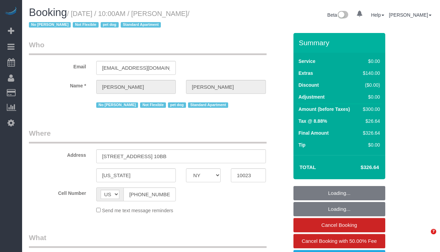
select select "NY"
select select "string:stripe-pm_1PRaTe4VGloSiKo70J2VwSuU"
select select "1"
select select "object:973"
select select "number:89"
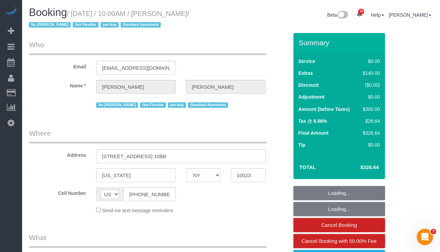
select select "number:71"
select select "number:15"
select select "number:5"
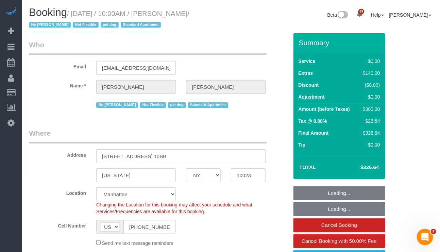
select select "spot1"
select select "object:1567"
select select "1"
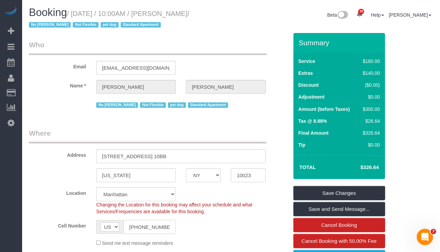
drag, startPoint x: 171, startPoint y: 229, endPoint x: 118, endPoint y: 229, distance: 52.4
click at [118, 229] on div "AF AL DZ AD AO AI AQ AG AR AM AW AU AT AZ BS BH BD BB BY BE BZ BJ BM BT BO BA B…" at bounding box center [136, 227] width 80 height 14
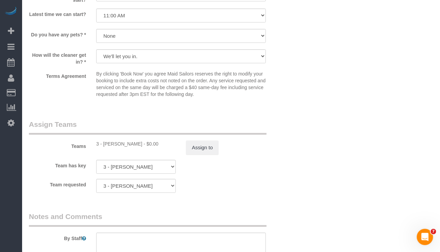
scroll to position [817, 0]
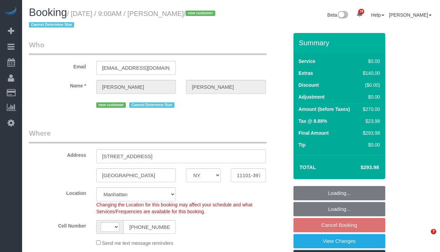
select select "NY"
select select "number:56"
select select "number:79"
select select "number:15"
select select "number:5"
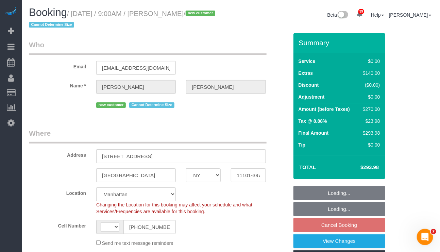
select select "object:717"
select select "string:[GEOGRAPHIC_DATA]"
select select "string:stripe-pm_1SHub74VGloSiKo7H0vpVSHz"
select select "spot2"
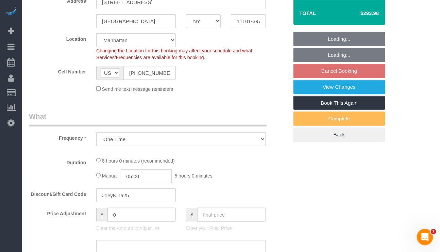
select select "2"
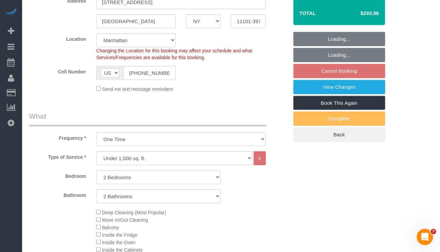
scroll to position [255, 0]
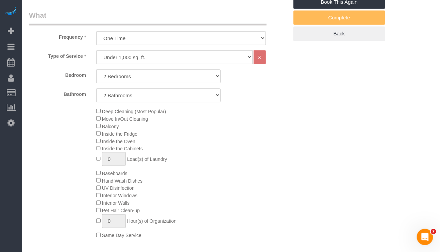
select select "2"
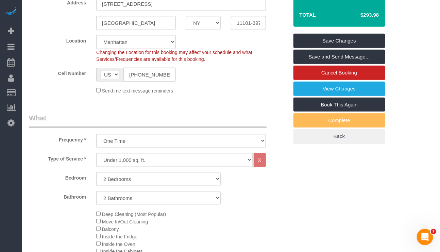
scroll to position [102, 0]
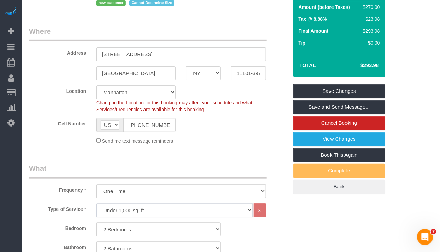
click at [189, 209] on select "Under 1,000 sq. ft. 1,001 - 1,500 sq. ft. 1,500+ sq. ft. Custom Cleaning Office…" at bounding box center [174, 211] width 156 height 14
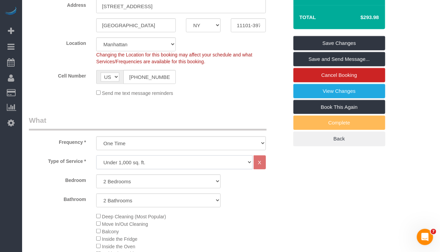
scroll to position [153, 0]
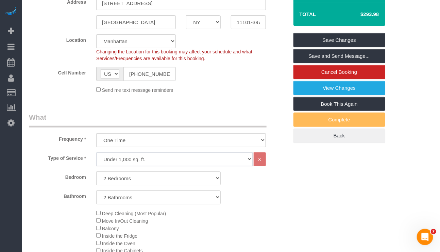
click at [188, 161] on select "Under 1,000 sq. ft. 1,001 - 1,500 sq. ft. 1,500+ sq. ft. Custom Cleaning Office…" at bounding box center [174, 159] width 156 height 14
select select "308"
click at [96, 153] on select "Under 1,000 sq. ft. 1,001 - 1,500 sq. ft. 1,500+ sq. ft. Custom Cleaning Office…" at bounding box center [174, 159] width 156 height 14
select select "1"
select select "120"
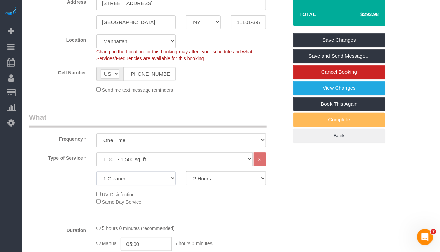
click at [166, 178] on select "1 Cleaner 2 Cleaners 3 Cleaners 4 Cleaners 5 Cleaners" at bounding box center [136, 179] width 80 height 14
select select "2"
click at [96, 173] on select "1 Cleaner 2 Cleaners 3 Cleaners 4 Cleaners 5 Cleaners" at bounding box center [136, 179] width 80 height 14
click at [209, 180] on select "2 Hours 2.5 Hours 3 Hours 3.5 Hours 4 Hours 4.5 Hours 5 Hours 5.5 Hours 6 Hours…" at bounding box center [226, 179] width 80 height 14
select select "180"
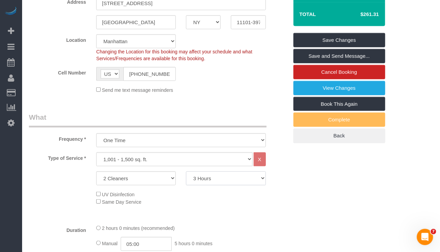
click at [186, 173] on select "2 Hours 2.5 Hours 3 Hours 3.5 Hours 4 Hours 4.5 Hours 5 Hours 5.5 Hours 6 Hours…" at bounding box center [226, 179] width 80 height 14
click at [258, 178] on select "2 Hours 2.5 Hours 3 Hours 3.5 Hours 4 Hours 4.5 Hours 5 Hours 5.5 Hours 6 Hours…" at bounding box center [226, 179] width 80 height 14
click at [293, 182] on div "1 Cleaner 2 Cleaners 3 Cleaners 4 Cleaners 5 Cleaners 2 Hours 2.5 Hours 3 Hours…" at bounding box center [159, 179] width 270 height 14
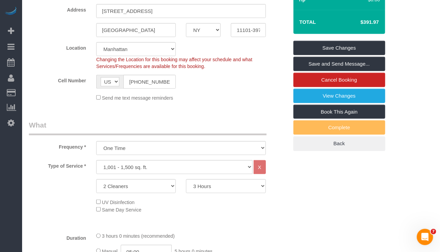
scroll to position [204, 0]
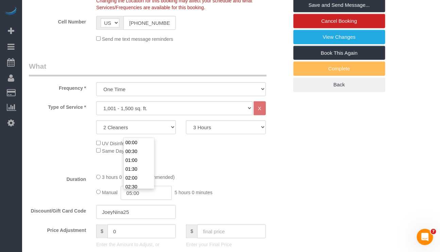
click at [135, 198] on input "05:00" at bounding box center [146, 193] width 51 height 14
type input "06:00"
click at [136, 169] on li "06:00" at bounding box center [139, 169] width 30 height 9
click at [221, 184] on div "3 hours 0 minutes (recommended) Manual 06:00 6 hours 0 minutes" at bounding box center [181, 187] width 180 height 27
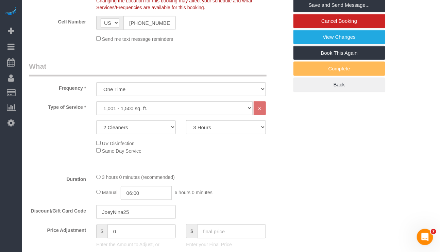
select select "spot57"
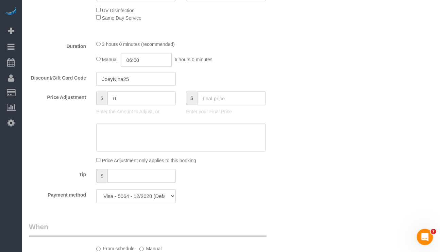
scroll to position [306, 0]
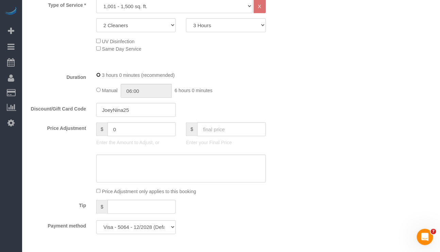
select select "spot112"
click at [100, 92] on div "Manual 06:00 6 hours 0 minutes" at bounding box center [180, 91] width 169 height 14
type input "03:00"
click at [229, 98] on div "Manual 03:00 3 hours 0 minutes" at bounding box center [180, 91] width 169 height 14
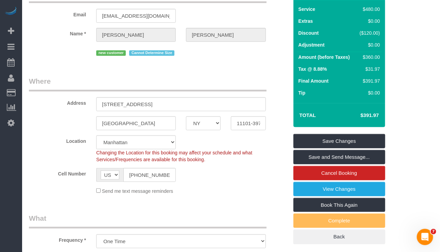
scroll to position [51, 0]
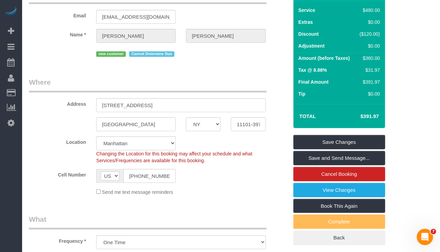
drag, startPoint x: 357, startPoint y: 114, endPoint x: 380, endPoint y: 114, distance: 22.5
click at [380, 114] on td "$391.97" at bounding box center [360, 116] width 44 height 17
copy h4 "$391.97"
click at [214, 222] on legend "What" at bounding box center [148, 221] width 238 height 15
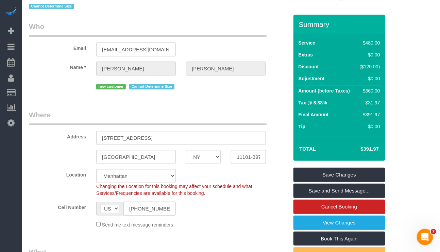
scroll to position [0, 0]
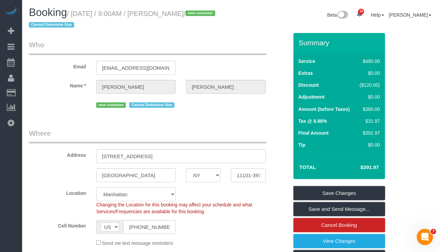
drag, startPoint x: 357, startPoint y: 168, endPoint x: 379, endPoint y: 170, distance: 21.8
click at [379, 170] on h4 "$391.97" at bounding box center [359, 168] width 39 height 6
copy h4 "$391.97"
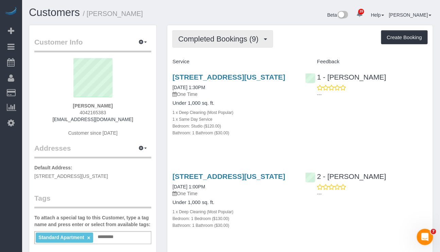
click at [224, 38] on span "Completed Bookings (9)" at bounding box center [220, 39] width 84 height 9
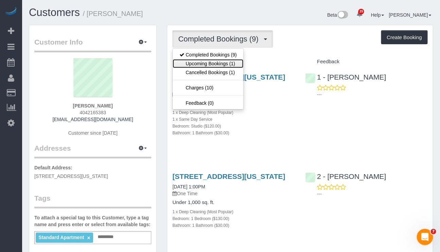
click at [217, 65] on link "Upcoming Bookings (1)" at bounding box center [208, 63] width 71 height 9
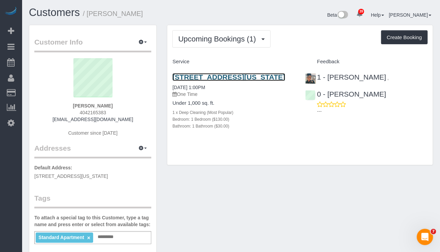
click at [220, 76] on link "171 West 131st Street, Ph 12, New York, NY 10027" at bounding box center [229, 77] width 113 height 8
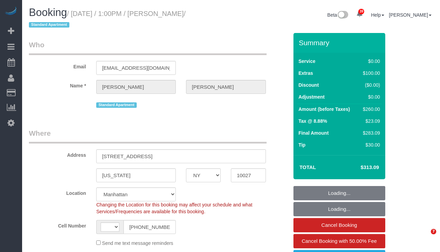
select select "NY"
select select "string:stripe-pm_1QwRw54VGloSiKo7jNYRKUeg"
select select "1"
select select "number:58"
select select "number:77"
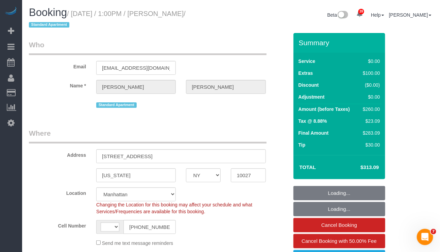
select select "number:15"
select select "number:5"
select select "string:[GEOGRAPHIC_DATA]"
select select "object:1073"
select select "spot1"
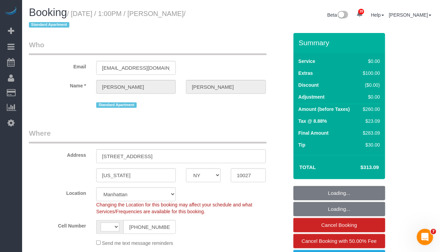
select select "1"
select select "object:1558"
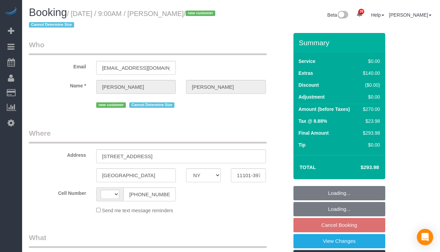
select select "NY"
select select "number:56"
select select "number:79"
select select "number:15"
select select "number:5"
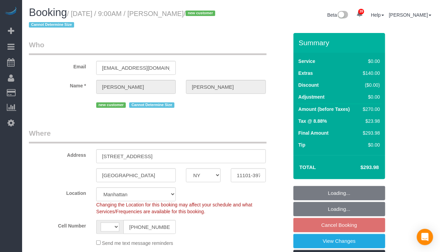
select select "string:[GEOGRAPHIC_DATA]"
select select "object:960"
select select "string:stripe-pm_1SHub74VGloSiKo7H0vpVSHz"
select select "spot2"
select select "object:1508"
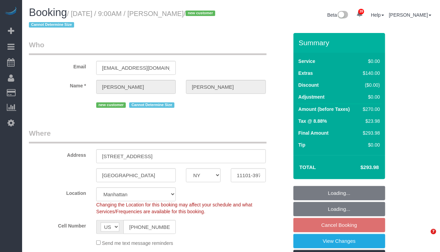
select select "2"
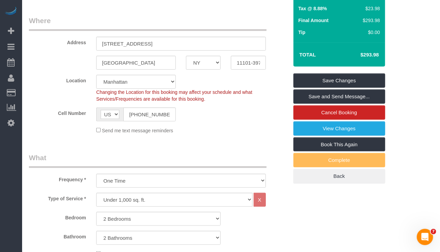
scroll to position [153, 0]
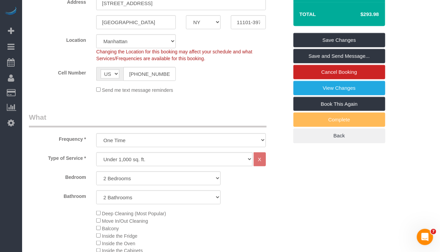
drag, startPoint x: 357, startPoint y: 13, endPoint x: 382, endPoint y: 16, distance: 25.6
click at [382, 16] on div "Total $293.98" at bounding box center [340, 14] width 92 height 24
copy table "Total"
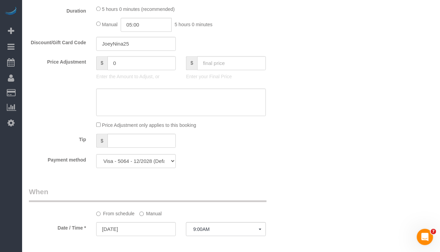
scroll to position [510, 0]
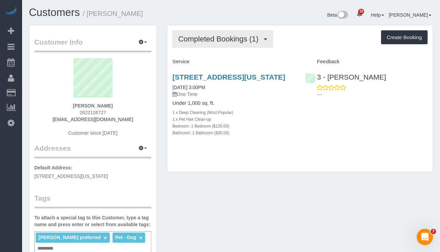
click at [240, 41] on span "Completed Bookings (1)" at bounding box center [220, 39] width 84 height 9
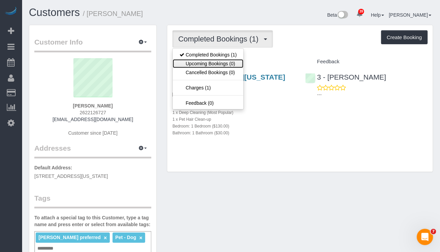
click at [219, 63] on link "Upcoming Bookings (0)" at bounding box center [208, 63] width 71 height 9
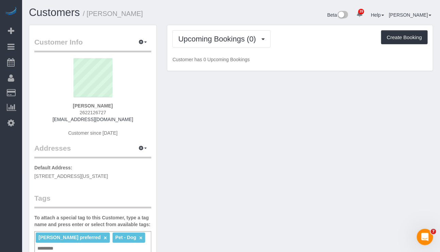
drag, startPoint x: 112, startPoint y: 104, endPoint x: 79, endPoint y: 106, distance: 32.7
click at [79, 105] on div "Bridget Oliver 2622126727 bridgetoliver2000@gmail.com Customer since 2025" at bounding box center [92, 100] width 117 height 85
copy strong "Bridget Oliver"
click at [238, 47] on button "Upcoming Bookings (0)" at bounding box center [222, 38] width 98 height 17
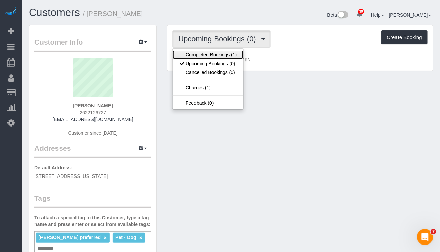
drag, startPoint x: 228, startPoint y: 56, endPoint x: 250, endPoint y: 64, distance: 23.6
click at [228, 56] on link "Completed Bookings (1)" at bounding box center [208, 54] width 71 height 9
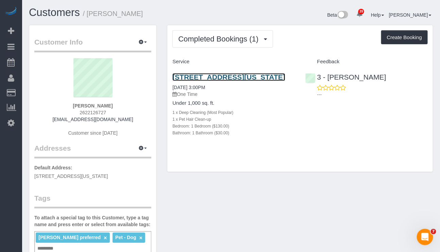
click at [232, 79] on link "555 West 53rd Street, Apt. 959, New York, NY 10019" at bounding box center [229, 77] width 113 height 8
click at [222, 77] on link "555 West 53rd Street, Apt. 959, New York, NY 10019" at bounding box center [229, 77] width 113 height 8
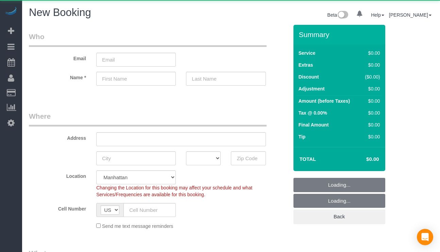
select select "number:89"
select select "number:90"
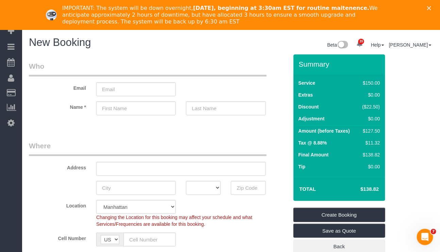
click at [437, 5] on div "IMPORTANT: The system will be down overnight, October 16th, beginning at 3:30am…" at bounding box center [220, 15] width 440 height 25
click at [432, 9] on polygon "Close" at bounding box center [429, 8] width 4 height 4
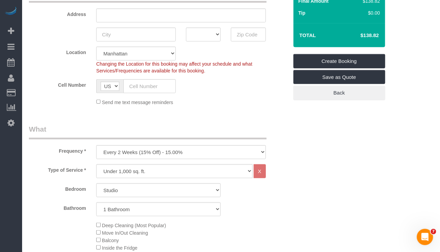
scroll to position [153, 0]
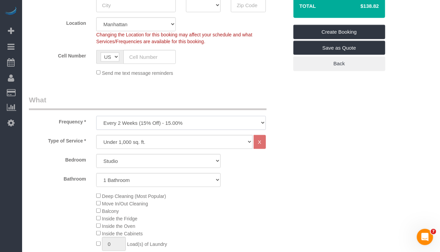
click at [256, 124] on select "One Time Weekly (20% Off) - 20.00% Every 2 Weeks (15% Off) - 15.00% Every 4 Wee…" at bounding box center [180, 123] width 169 height 14
select select "object:954"
click at [96, 116] on select "One Time Weekly (20% Off) - 20.00% Every 2 Weeks (15% Off) - 15.00% Every 4 Wee…" at bounding box center [180, 123] width 169 height 14
click at [228, 143] on select "Under 1,000 sq. ft. 1,001 - 1,500 sq. ft. 1,500+ sq. ft. Custom Cleaning Office…" at bounding box center [174, 142] width 156 height 14
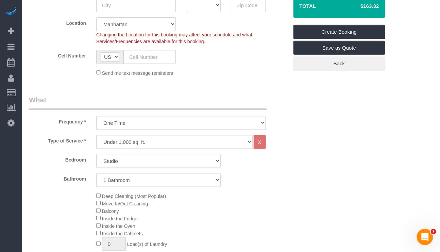
click at [214, 162] on select "Studio 1 Bedroom 2 Bedrooms 3 Bedrooms" at bounding box center [158, 161] width 125 height 14
select select "2"
click at [96, 155] on select "Studio 1 Bedroom 2 Bedrooms 3 Bedrooms" at bounding box center [158, 161] width 125 height 14
click at [207, 182] on select "1 Bathroom 2 Bathrooms" at bounding box center [158, 180] width 125 height 14
select select "2"
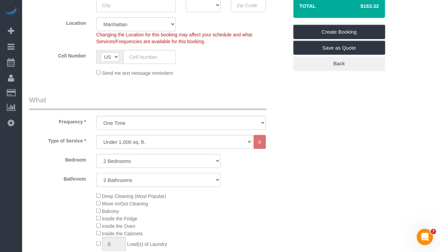
click at [96, 174] on select "1 Bathroom 2 Bathrooms" at bounding box center [158, 180] width 125 height 14
click at [246, 183] on div "Bathroom 1 Bathroom 2 Bathrooms" at bounding box center [159, 180] width 270 height 14
click at [102, 198] on span "Deep Cleaning (Most Popular)" at bounding box center [131, 196] width 70 height 5
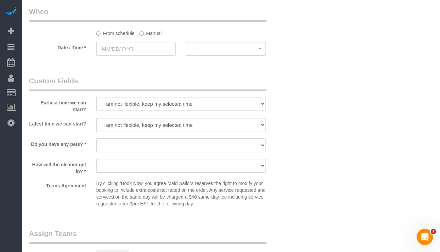
scroll to position [715, 0]
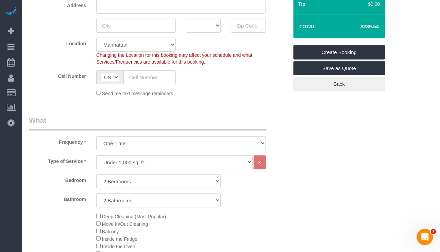
scroll to position [105, 0]
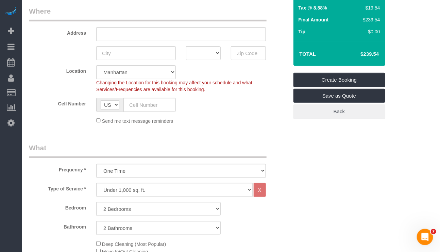
click at [176, 147] on legend "What" at bounding box center [148, 150] width 238 height 15
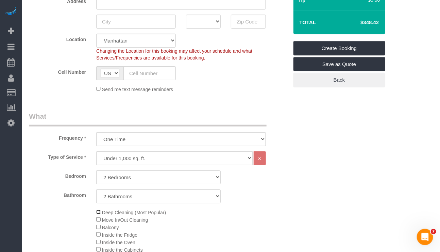
scroll to position [153, 0]
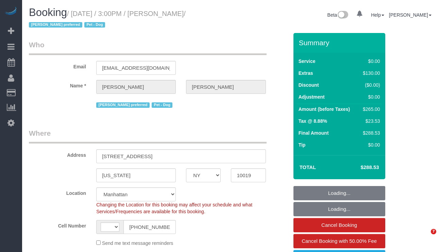
select select "NY"
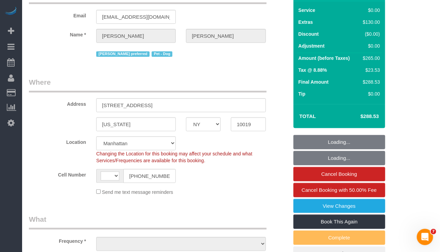
select select "string:[GEOGRAPHIC_DATA]"
select select "string:stripe-pm_1SFHfl4VGloSiKo7zwYwSflI"
select select "number:59"
select select "number:73"
select select "number:13"
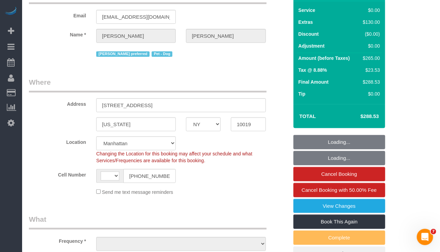
select select "number:5"
select select "object:975"
select select "1"
select select "spot1"
select select "object:1527"
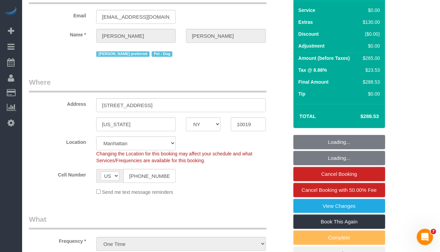
select select "1"
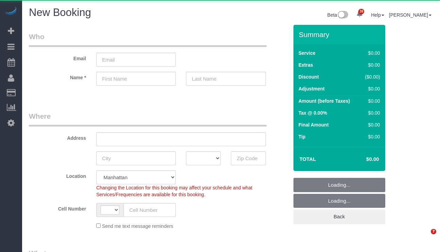
select select "number:89"
select select "number:90"
select select "object:2671"
select select "string:[GEOGRAPHIC_DATA]"
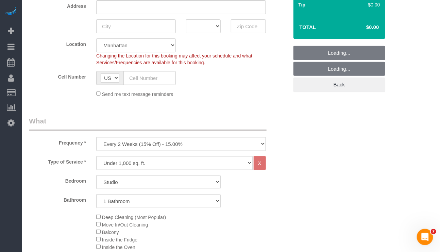
scroll to position [153, 0]
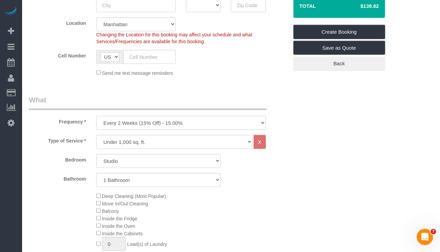
click at [190, 123] on select "One Time Weekly (20% Off) - 20.00% Every 2 Weeks (15% Off) - 15.00% Every 4 Wee…" at bounding box center [180, 123] width 169 height 14
click at [211, 160] on select "Studio 1 Bedroom 2 Bedrooms 3 Bedrooms" at bounding box center [158, 161] width 125 height 14
select select "1"
click at [96, 155] on select "Studio 1 Bedroom 2 Bedrooms 3 Bedrooms" at bounding box center [158, 161] width 125 height 14
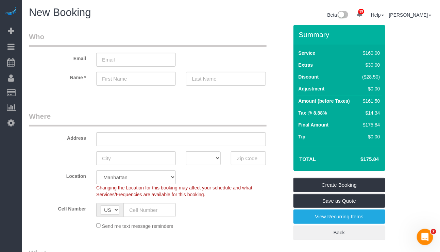
scroll to position [51, 0]
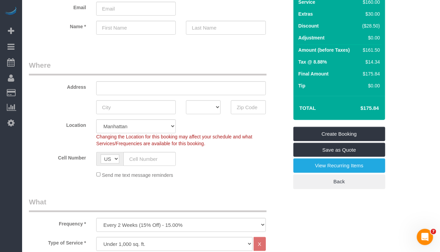
drag, startPoint x: 356, startPoint y: 111, endPoint x: 381, endPoint y: 108, distance: 25.5
click at [381, 108] on td "$175.84" at bounding box center [360, 108] width 44 height 17
copy h4 "$175.84"
click at [188, 226] on select "One Time Weekly (20% Off) - 20.00% Every 2 Weeks (15% Off) - 15.00% Every 4 Wee…" at bounding box center [180, 225] width 169 height 14
select select "object:2674"
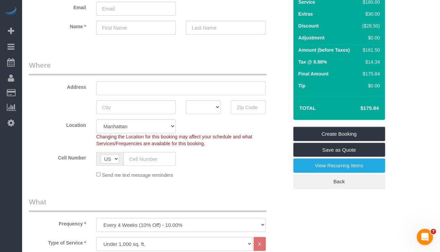
click at [96, 218] on select "One Time Weekly (20% Off) - 20.00% Every 2 Weeks (15% Off) - 15.00% Every 4 Wee…" at bounding box center [180, 225] width 169 height 14
drag, startPoint x: 359, startPoint y: 111, endPoint x: 389, endPoint y: 106, distance: 31.1
click at [389, 106] on div "Summary Service $160.00 Extras $30.00 Discount ($19.00) Adjustment $0.00 Amount…" at bounding box center [339, 88] width 101 height 229
copy table "Total"
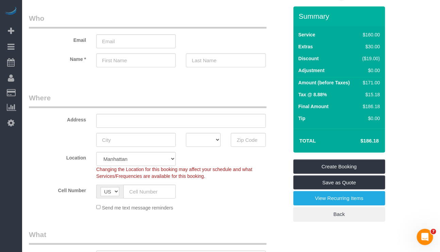
scroll to position [0, 0]
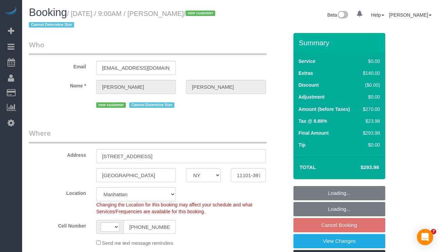
select select "NY"
select select "string:[GEOGRAPHIC_DATA]"
select select "string:stripe-pm_1SHub74VGloSiKo7H0vpVSHz"
select select "object:815"
select select "2"
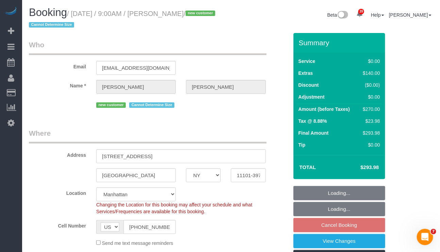
select select "2"
select select "spot2"
select select "number:56"
select select "number:79"
select select "number:15"
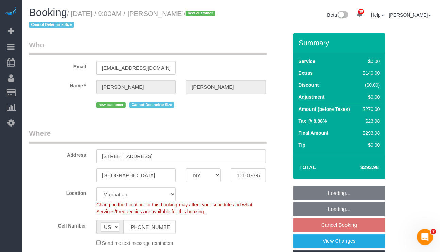
select select "number:5"
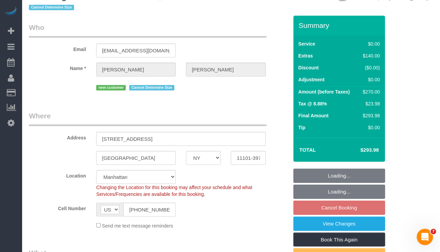
select select "object:1508"
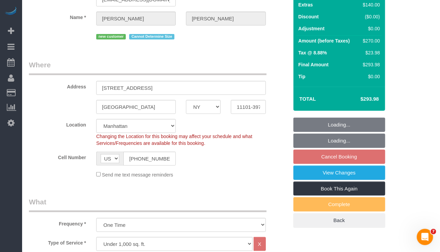
select select "2"
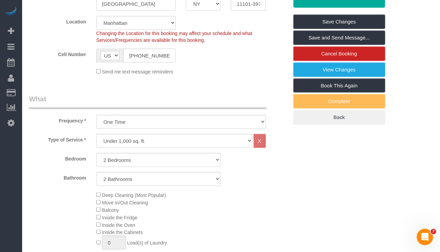
scroll to position [140, 0]
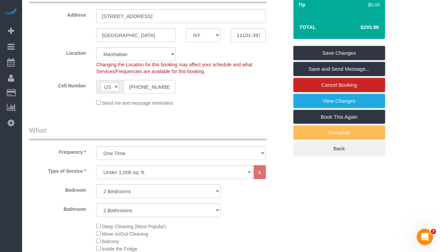
drag, startPoint x: 211, startPoint y: 111, endPoint x: 208, endPoint y: 115, distance: 4.6
click at [211, 111] on fieldset "Where Address [STREET_ADDRESS] [GEOGRAPHIC_DATA] AK AL AR AZ CA CO CT DC DE [GE…" at bounding box center [159, 50] width 260 height 124
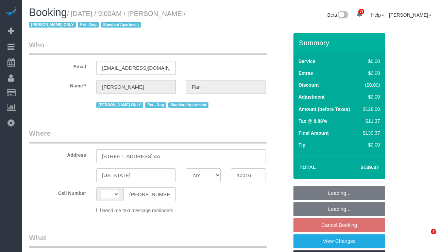
select select "NY"
select select "string:[GEOGRAPHIC_DATA]"
select select "object:3312"
select select "string:stripe-pm_1Reyyz4VGloSiKo7WNN1ghj2"
select select "1"
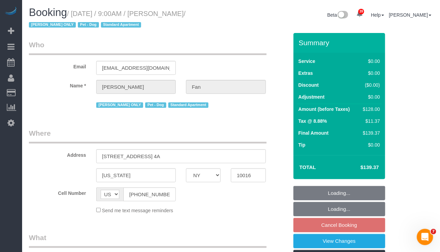
select select "spot2"
select select "number:89"
select select "number:90"
select select "number:13"
select select "number:5"
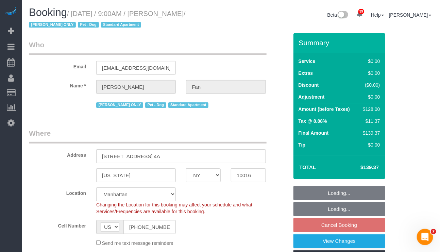
select select "object:4012"
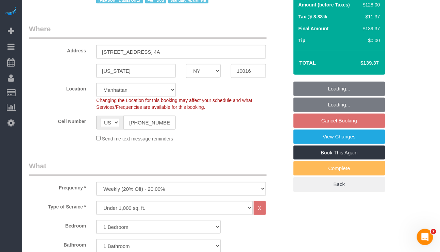
select select "1"
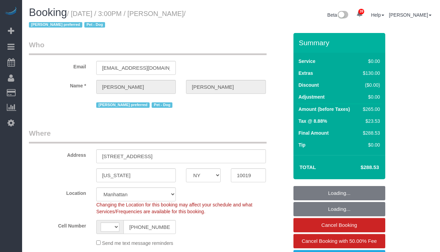
select select "NY"
select select "string:[GEOGRAPHIC_DATA]"
select select "object:830"
select select "string:stripe-pm_1SFHfl4VGloSiKo7zwYwSflI"
select select "number:59"
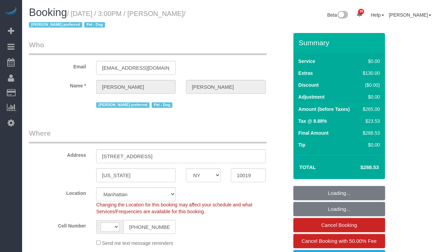
select select "number:73"
select select "number:13"
select select "number:5"
select select "object:1424"
select select "1"
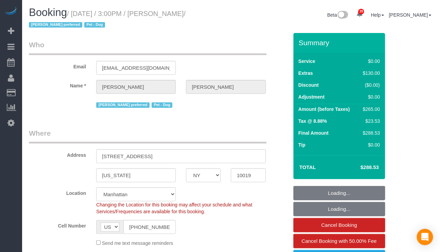
select select "spot1"
select select "1"
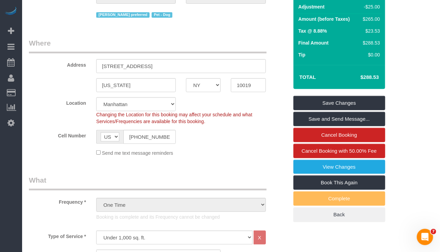
scroll to position [102, 0]
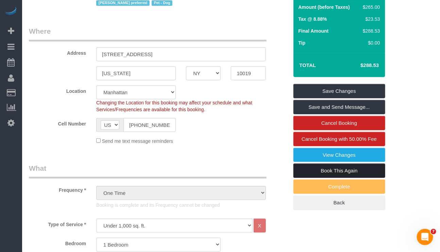
click at [323, 173] on link "Book This Again" at bounding box center [340, 171] width 92 height 14
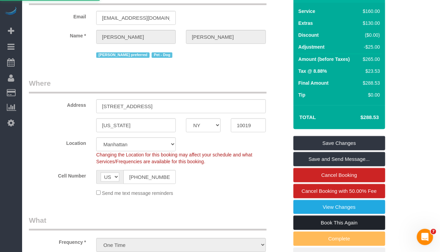
scroll to position [0, 0]
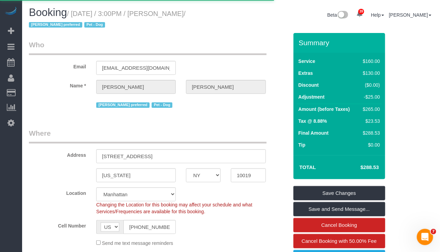
select select "NY"
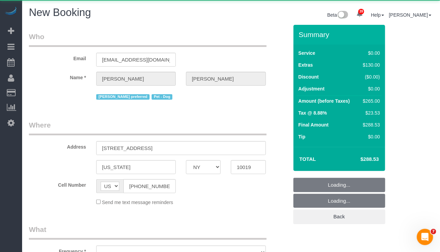
select select "string:stripe-pm_1SFHfl4VGloSiKo7zwYwSflI"
select select "number:59"
select select "number:73"
select select "number:13"
select select "number:5"
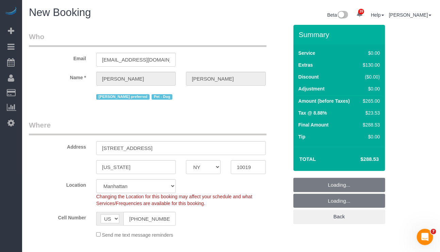
select select "object:2966"
select select "1"
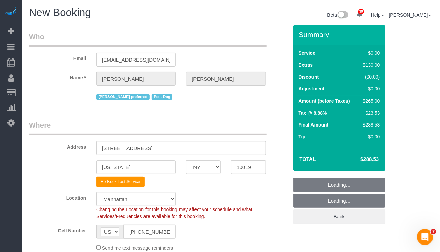
select select "1"
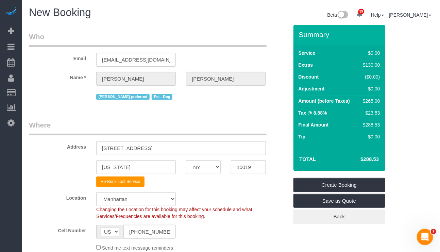
select select "object:3011"
select select "1"
click at [252, 169] on body "39 Beta Your Notifications You have 0 alerts × You have 7 to charge for 10/13/2…" at bounding box center [220, 126] width 440 height 252
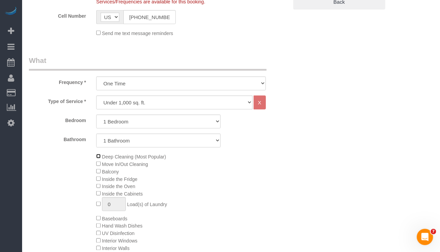
scroll to position [204, 0]
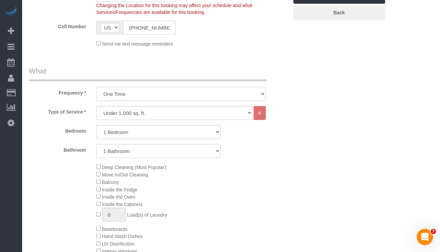
drag, startPoint x: 204, startPoint y: 92, endPoint x: 207, endPoint y: 96, distance: 4.8
click at [206, 94] on select "One Time Weekly (20% Off) - 20.00% Every 2 Weeks (15% Off) - 15.00% Every 4 Wee…" at bounding box center [180, 94] width 169 height 14
select select "object:3013"
click at [96, 88] on select "One Time Weekly (20% Off) - 20.00% Every 2 Weeks (15% Off) - 15.00% Every 4 Wee…" at bounding box center [180, 94] width 169 height 14
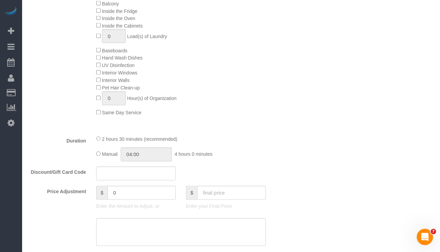
scroll to position [408, 0]
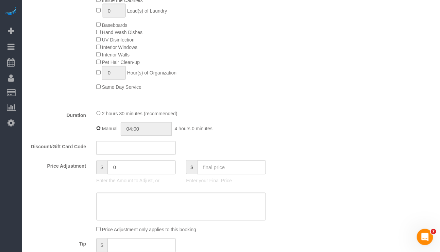
type input "02:30"
drag, startPoint x: 214, startPoint y: 113, endPoint x: 217, endPoint y: 108, distance: 5.4
click at [215, 105] on div at bounding box center [181, 104] width 180 height 0
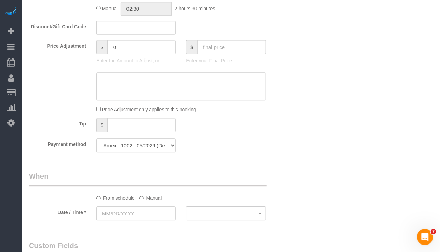
scroll to position [562, 0]
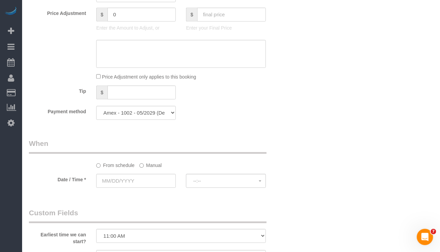
drag, startPoint x: 141, startPoint y: 178, endPoint x: 145, endPoint y: 182, distance: 5.5
click at [140, 179] on sui-booking-spot "From schedule Manual Date / Time * --:-- --:--" at bounding box center [159, 164] width 260 height 51
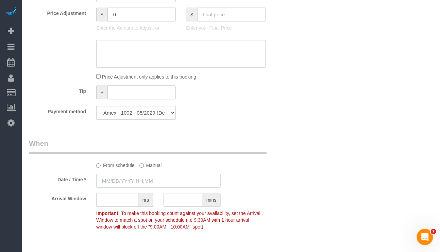
click at [138, 188] on input "text" at bounding box center [158, 181] width 125 height 14
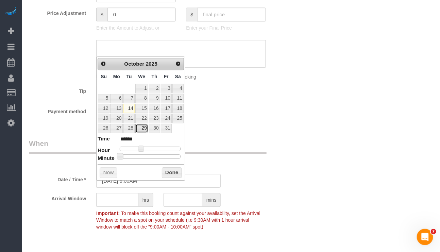
click at [139, 128] on link "29" at bounding box center [141, 128] width 13 height 9
type input "10/29/2025 9:00AM"
type input "******"
type input "10/29/2025 10:00AM"
type input "*******"
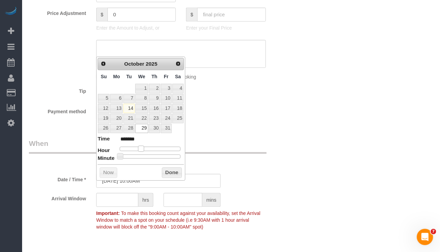
type input "10/29/2025 11:00AM"
type input "*******"
type input "10/29/2025 12:00PM"
type input "*******"
type input "10/29/2025 1:00PM"
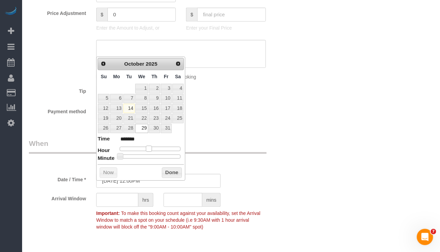
type input "******"
drag, startPoint x: 139, startPoint y: 149, endPoint x: 153, endPoint y: 152, distance: 14.7
click at [153, 152] on span at bounding box center [154, 149] width 6 height 6
click at [174, 176] on button "Done" at bounding box center [172, 172] width 20 height 11
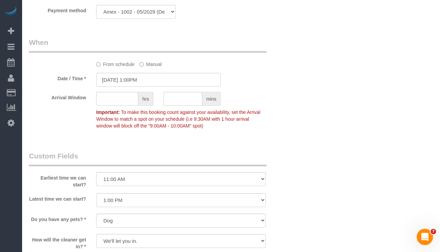
scroll to position [664, 0]
click at [259, 185] on select "I am not flexible, keep my selected time 8:00 AM 9:00 AM 10:00 AM 11:00 AM 12:0…" at bounding box center [180, 178] width 169 height 14
select select "number:56"
click at [96, 180] on select "I am not flexible, keep my selected time 8:00 AM 9:00 AM 10:00 AM 11:00 AM 12:0…" at bounding box center [180, 178] width 169 height 14
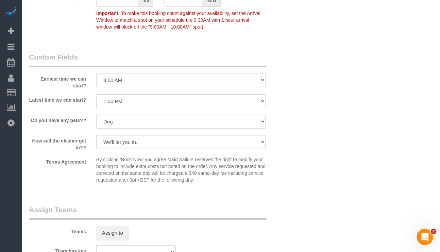
scroll to position [766, 0]
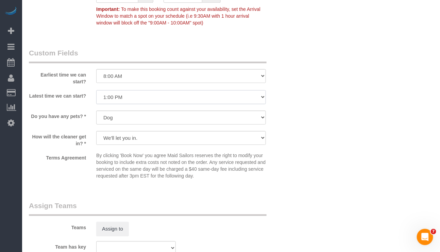
click at [167, 103] on select "I am not flexible, keep my selected time 8:00 AM 9:00 AM 10:00 AM 11:00 AM 12:0…" at bounding box center [180, 97] width 169 height 14
select select "number:77"
click at [96, 99] on select "I am not flexible, keep my selected time 8:00 AM 9:00 AM 10:00 AM 11:00 AM 12:0…" at bounding box center [180, 97] width 169 height 14
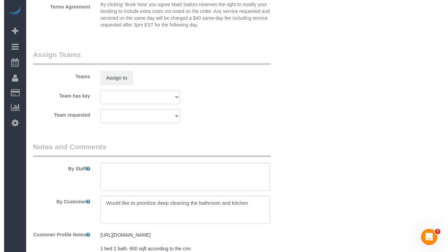
scroll to position [919, 0]
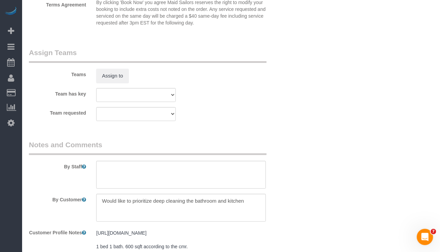
drag, startPoint x: 121, startPoint y: 92, endPoint x: 130, endPoint y: 97, distance: 9.5
click at [122, 92] on sui-booking-teams "Teams Assign to Team has key 000- Donna Mercado 000 - Partnerships 000 - TEAM J…" at bounding box center [159, 85] width 260 height 74
click at [115, 83] on button "Assign to" at bounding box center [112, 76] width 33 height 14
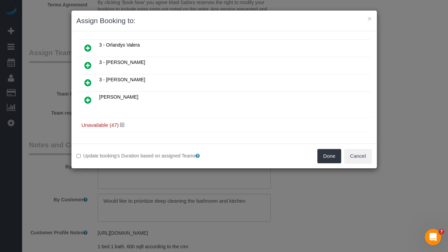
scroll to position [664, 0]
click at [120, 127] on icon at bounding box center [122, 125] width 4 height 5
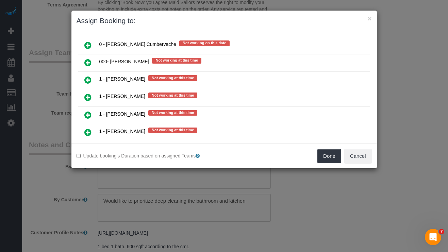
scroll to position [919, 0]
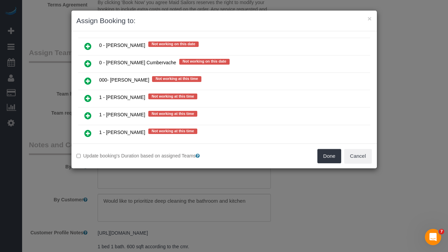
click at [249, 239] on div "× Assign Booking to: Assigned (0) No Assigned Teams Available (39) 0 - Kionia S…" at bounding box center [224, 126] width 448 height 252
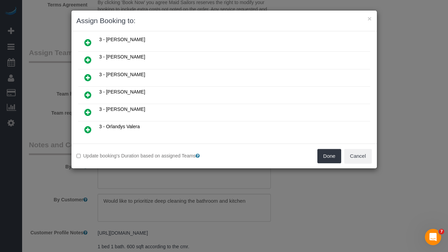
scroll to position [511, 0]
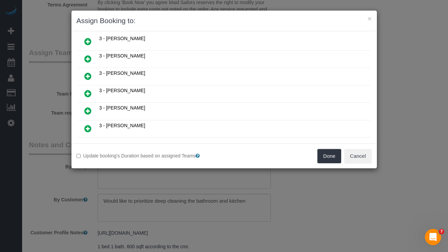
click at [89, 46] on icon at bounding box center [87, 41] width 7 height 8
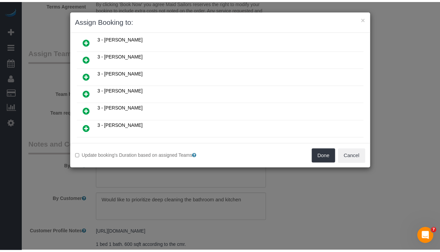
scroll to position [528, 0]
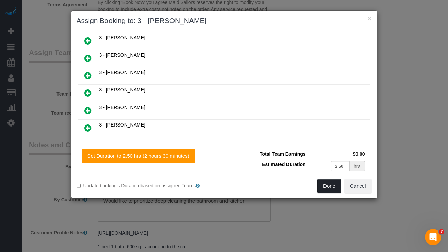
click at [336, 188] on button "Done" at bounding box center [330, 186] width 24 height 14
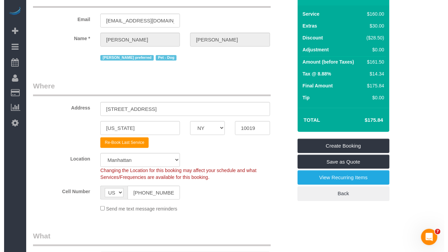
scroll to position [0, 0]
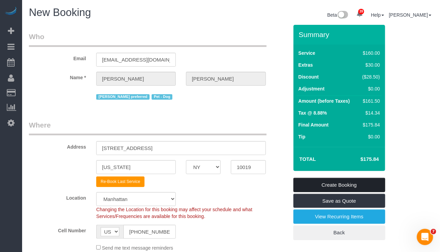
click at [333, 186] on link "Create Booking" at bounding box center [340, 185] width 92 height 14
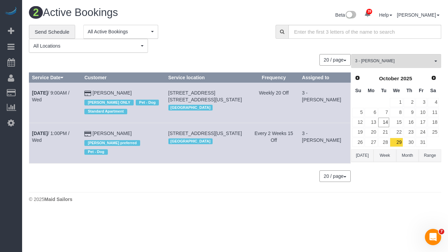
click at [206, 234] on body "39 Beta Your Notifications You have 0 alerts × You have 7 to charge for 10/13/2…" at bounding box center [224, 126] width 448 height 252
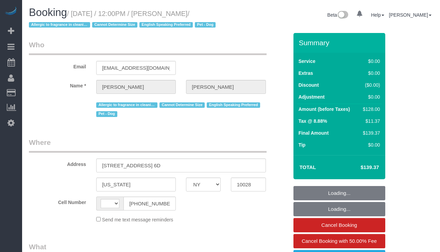
select select "NY"
select select "string:stripe-pm_1RuITc4VGloSiKo7L867WxHG"
select select "number:57"
select select "number:76"
select select "number:13"
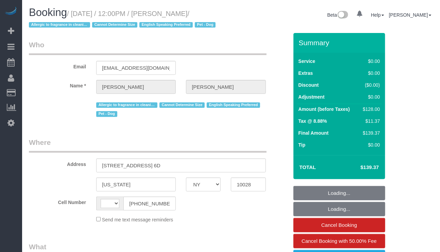
select select "number:5"
select select "string:[GEOGRAPHIC_DATA]"
select select "object:982"
select select "spot1"
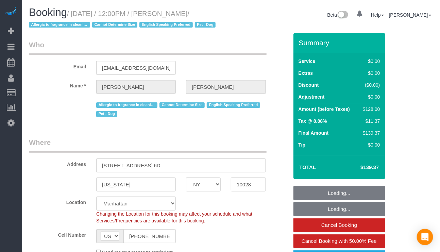
select select "1"
select select "object:1531"
select select "1"
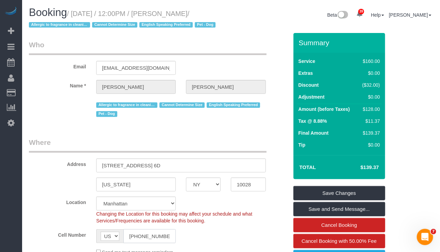
drag, startPoint x: 172, startPoint y: 239, endPoint x: 131, endPoint y: 236, distance: 41.0
click at [116, 239] on div "AF AL DZ AD AO AI AQ AG AR AM AW AU AT AZ BS BH BD BB BY BE BZ BJ BM BT BO BA B…" at bounding box center [136, 236] width 80 height 14
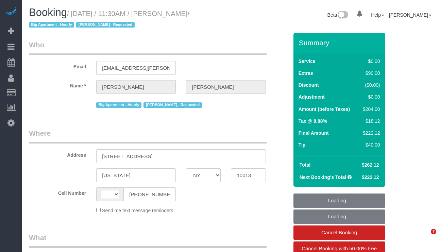
select select "NY"
select select "number:89"
select select "number:90"
select select "number:15"
select select "number:5"
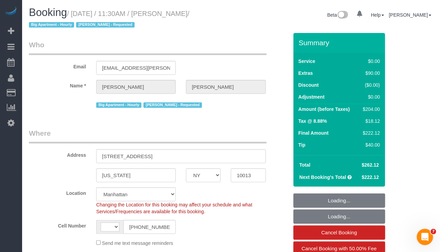
select select "string:[GEOGRAPHIC_DATA]"
select select "object:975"
select select "string:stripe-pm_1Q1zy64VGloSiKo7nrLUa1GT"
select select "object:1537"
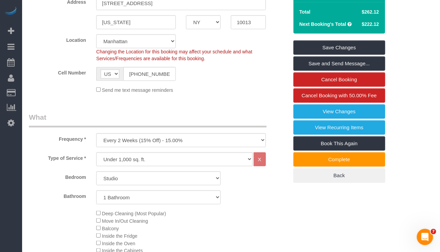
scroll to position [102, 0]
